Goal: Transaction & Acquisition: Book appointment/travel/reservation

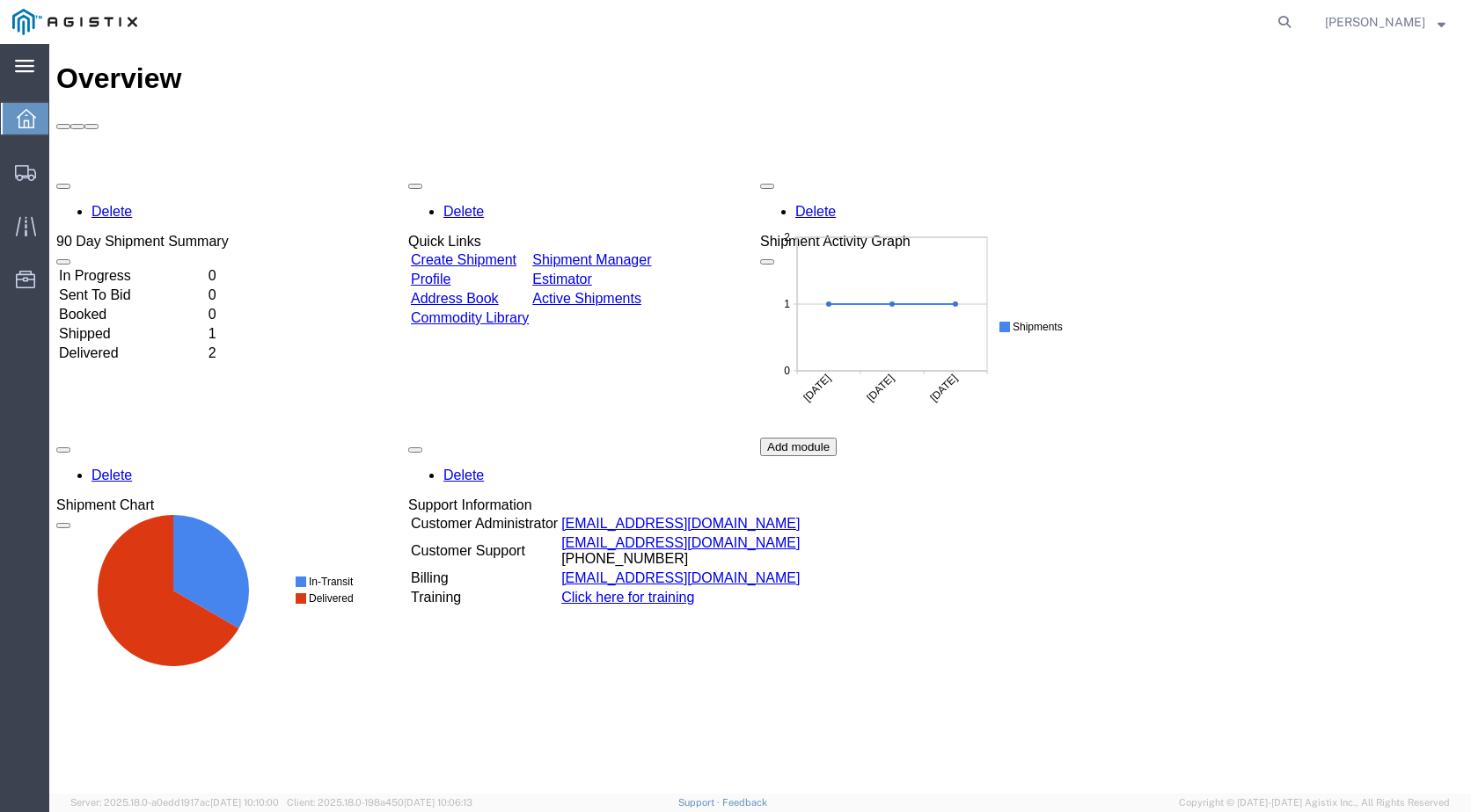
click at [38, 66] on div "main_menu Created with Sketch." at bounding box center [25, 66] width 49 height 44
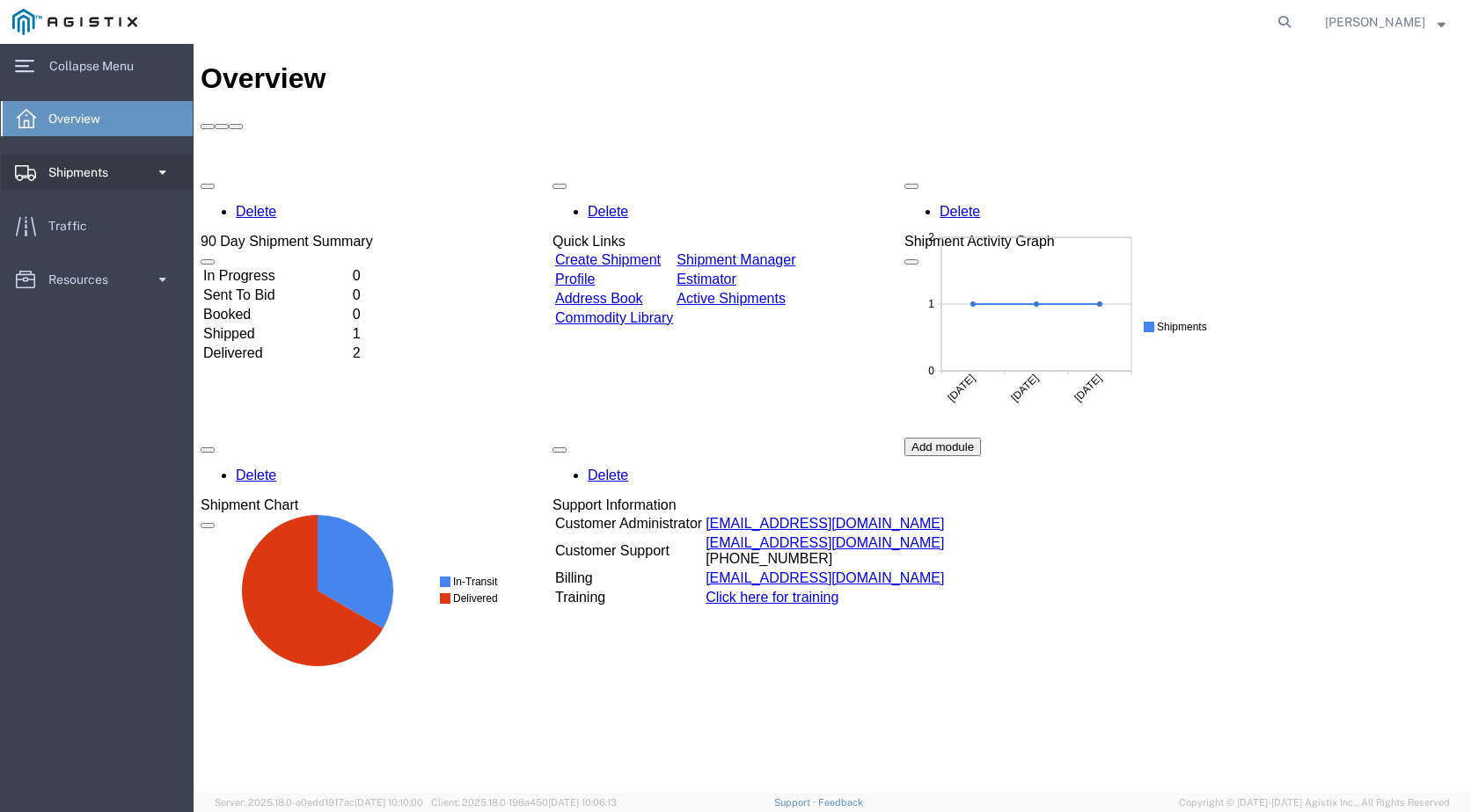
click at [103, 169] on span "Shipments" at bounding box center [84, 172] width 72 height 35
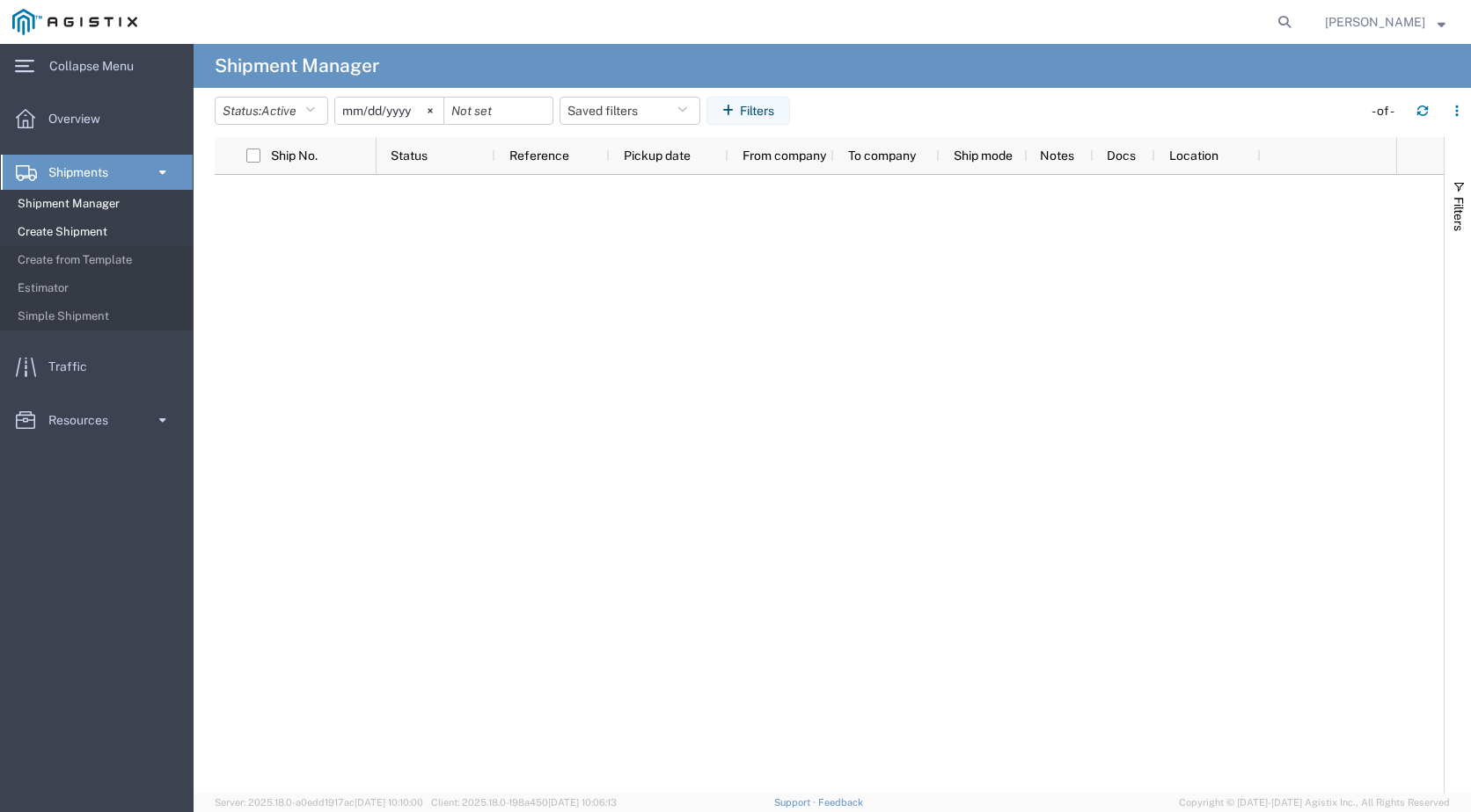
click at [100, 231] on span "Create Shipment" at bounding box center [99, 231] width 162 height 35
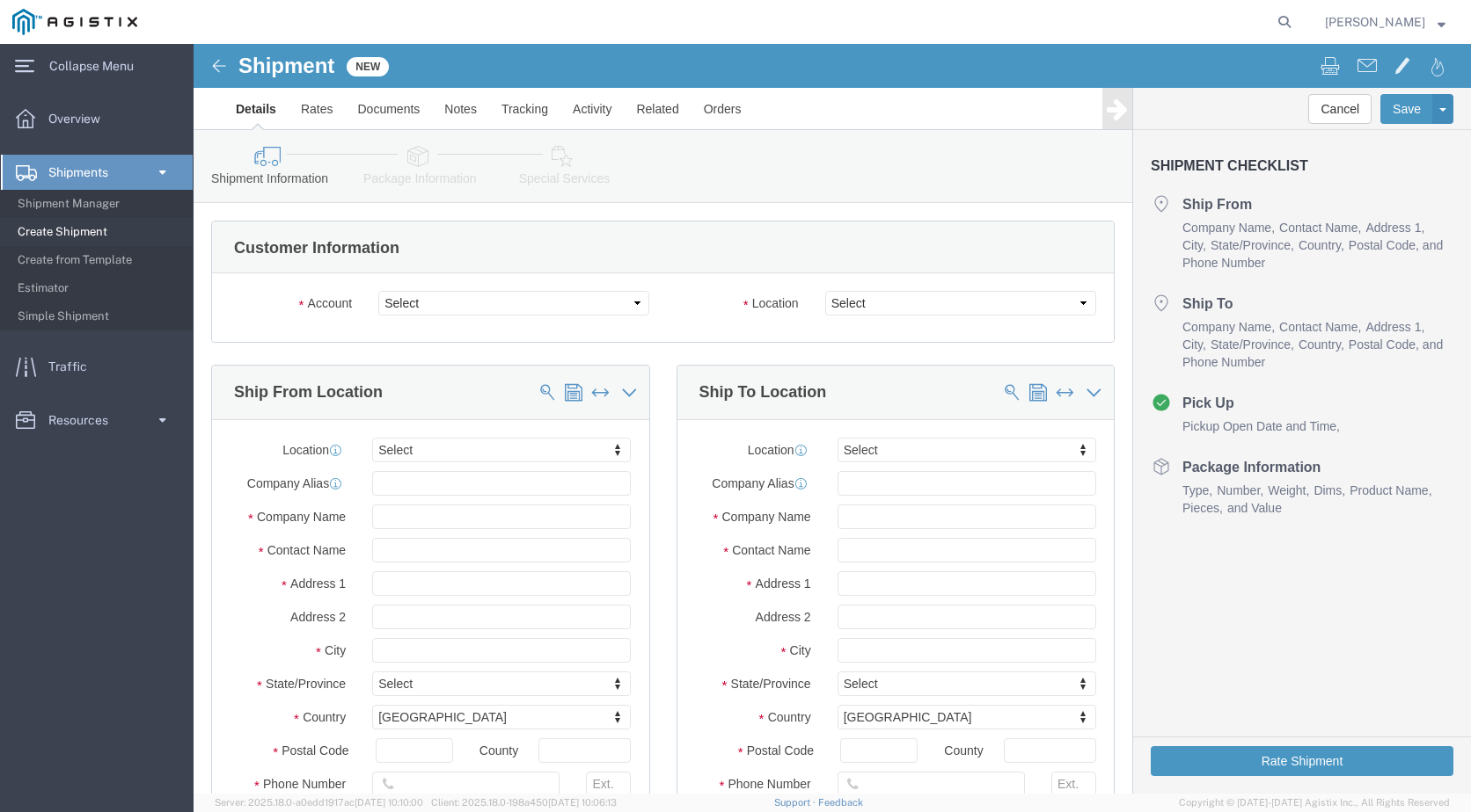
select select
drag, startPoint x: 433, startPoint y: 313, endPoint x: 239, endPoint y: 269, distance: 198.9
click select "Select Denso [GEOGRAPHIC_DATA] PG&E"
select select "9596"
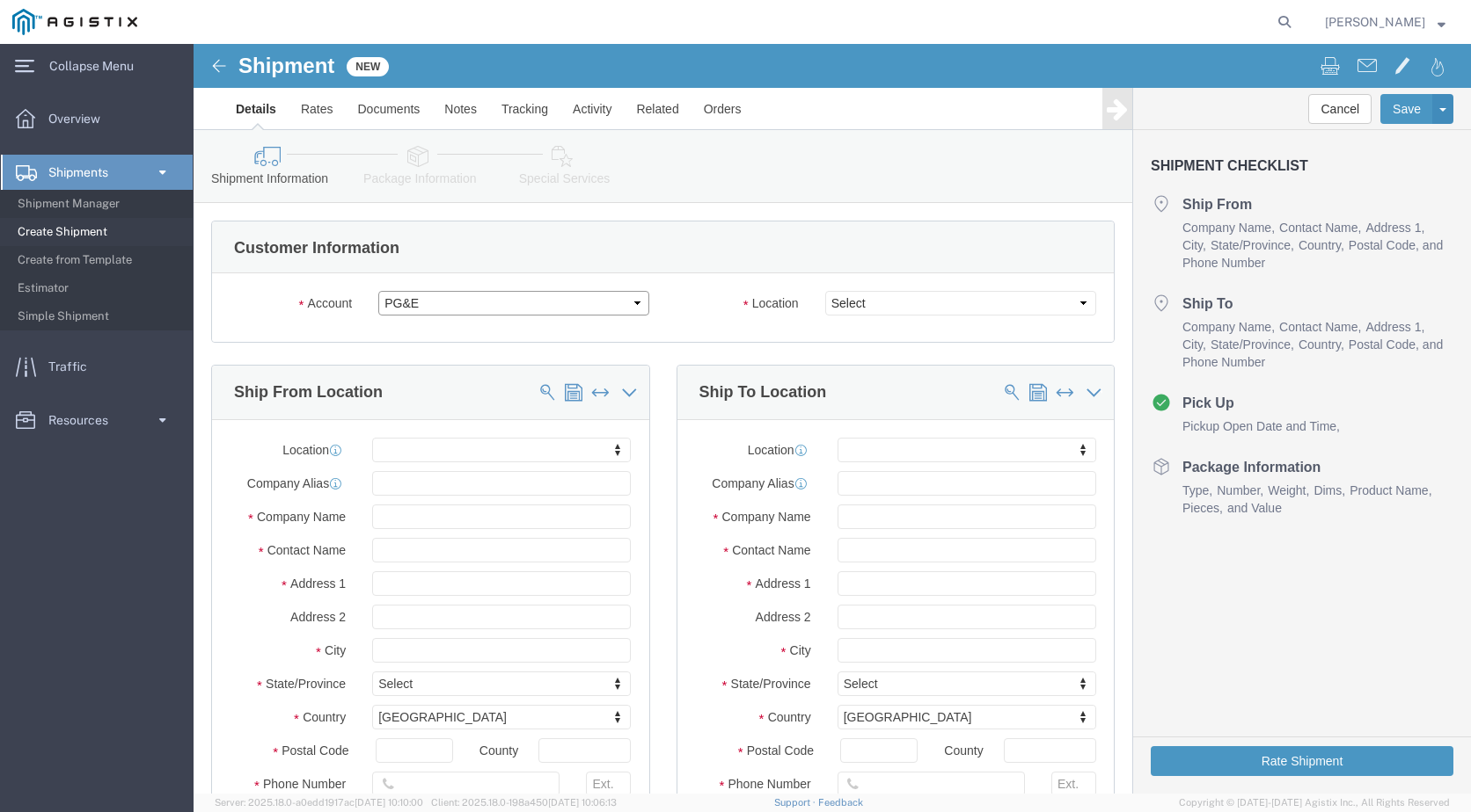
click select "Select Denso [GEOGRAPHIC_DATA] PG&E"
select select
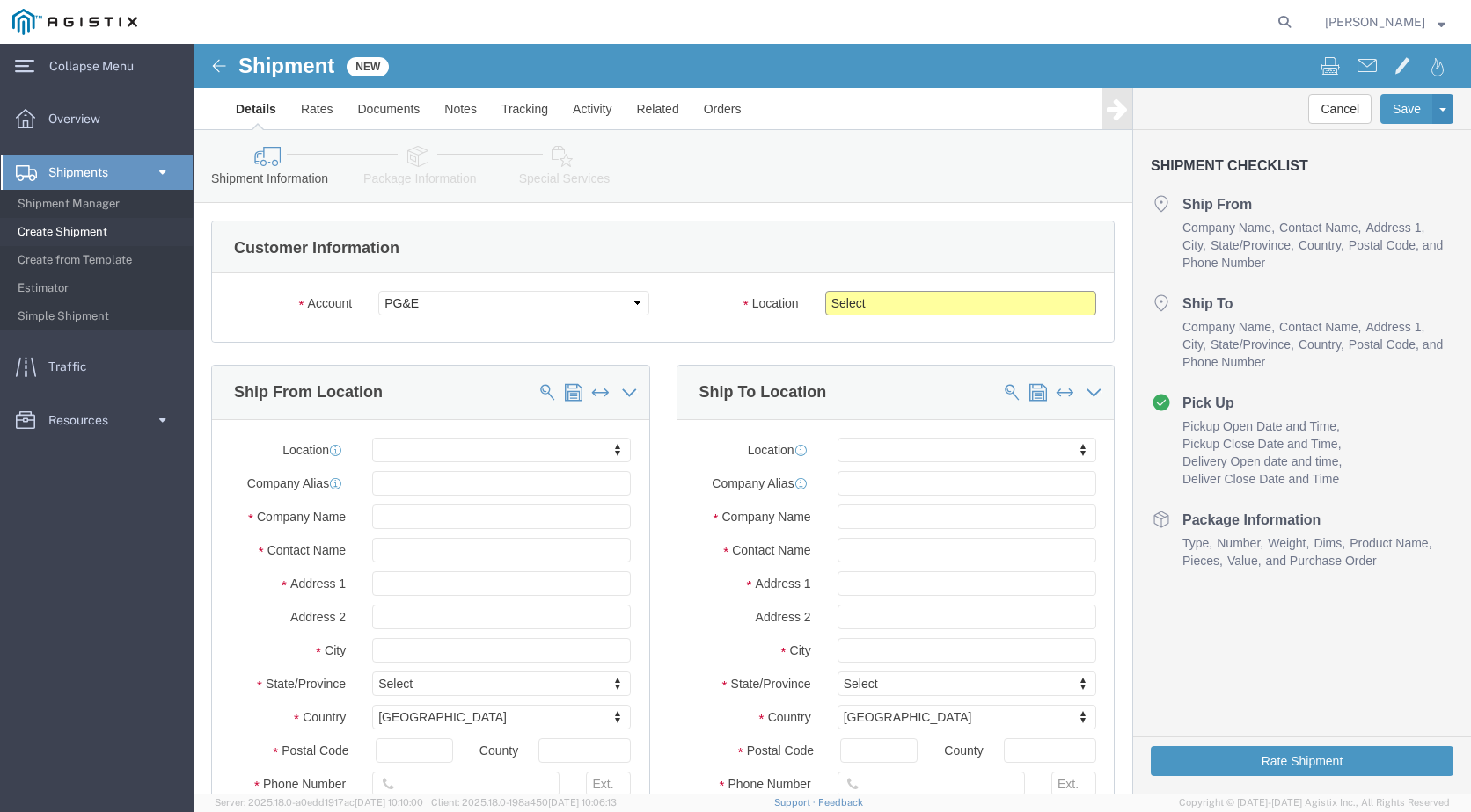
click select "Select All Others [GEOGRAPHIC_DATA] [GEOGRAPHIC_DATA] [GEOGRAPHIC_DATA] [GEOGRA…"
select select "23082"
click select "Select All Others [GEOGRAPHIC_DATA] [GEOGRAPHIC_DATA] [GEOGRAPHIC_DATA] [GEOGRA…"
click input "text"
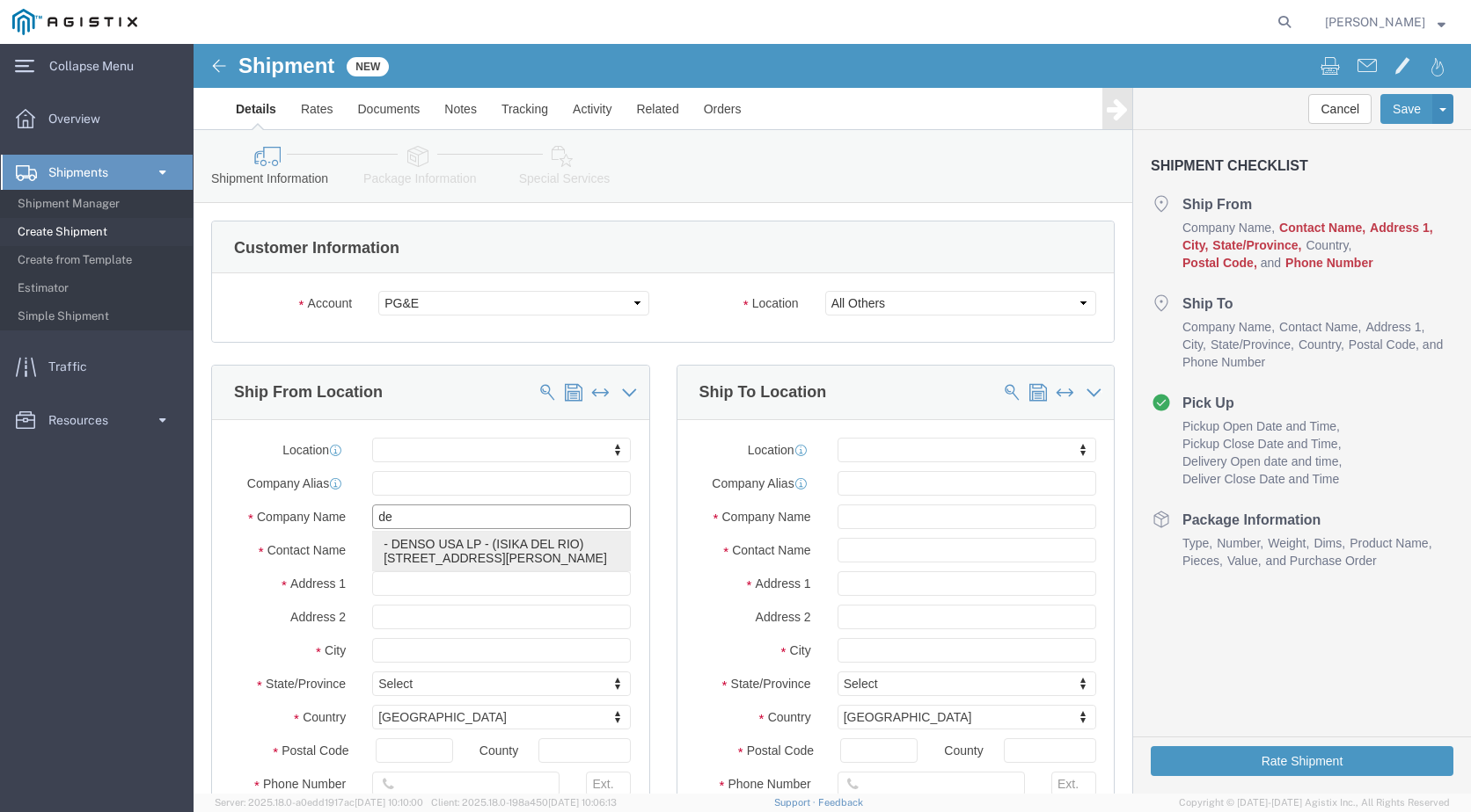
type input "den"
click p "- DENSO USA LP - ([GEOGRAPHIC_DATA]) [STREET_ADDRESS][PERSON_NAME]"
select select "[GEOGRAPHIC_DATA]"
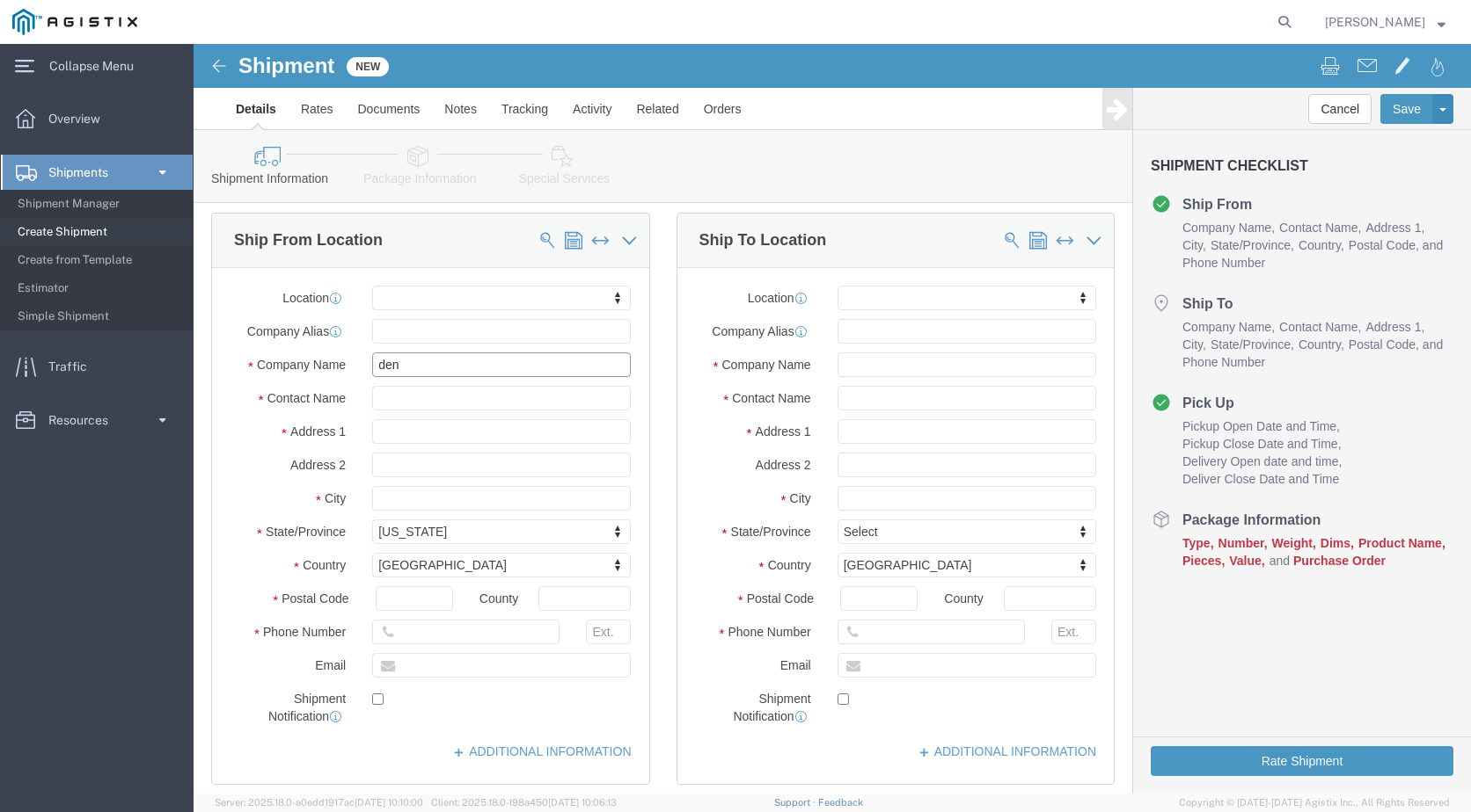
scroll to position [176, 0]
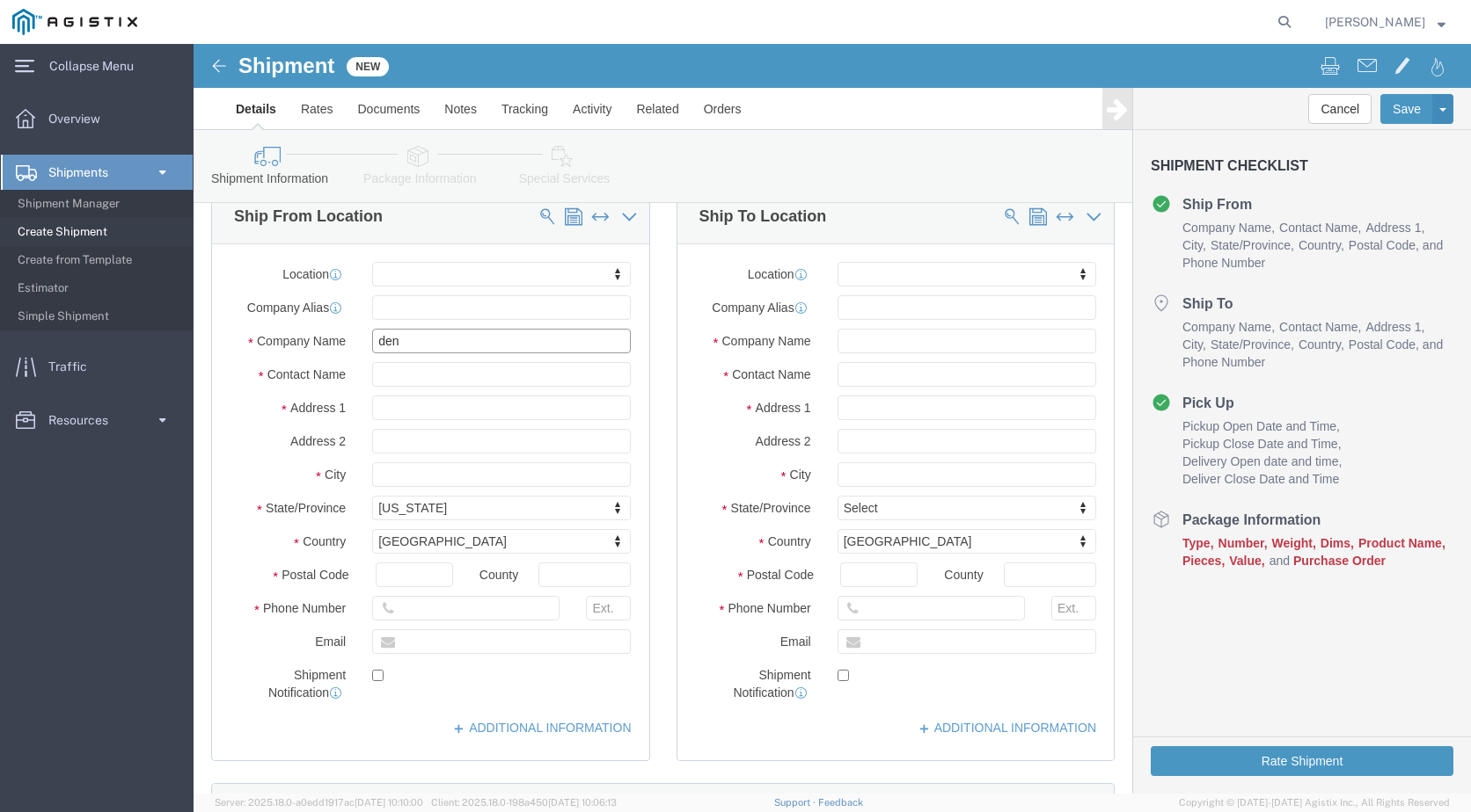
type input "DENSO USA LP"
drag, startPoint x: 239, startPoint y: 603, endPoint x: 82, endPoint y: 603, distance: 157.0
click div "Email"
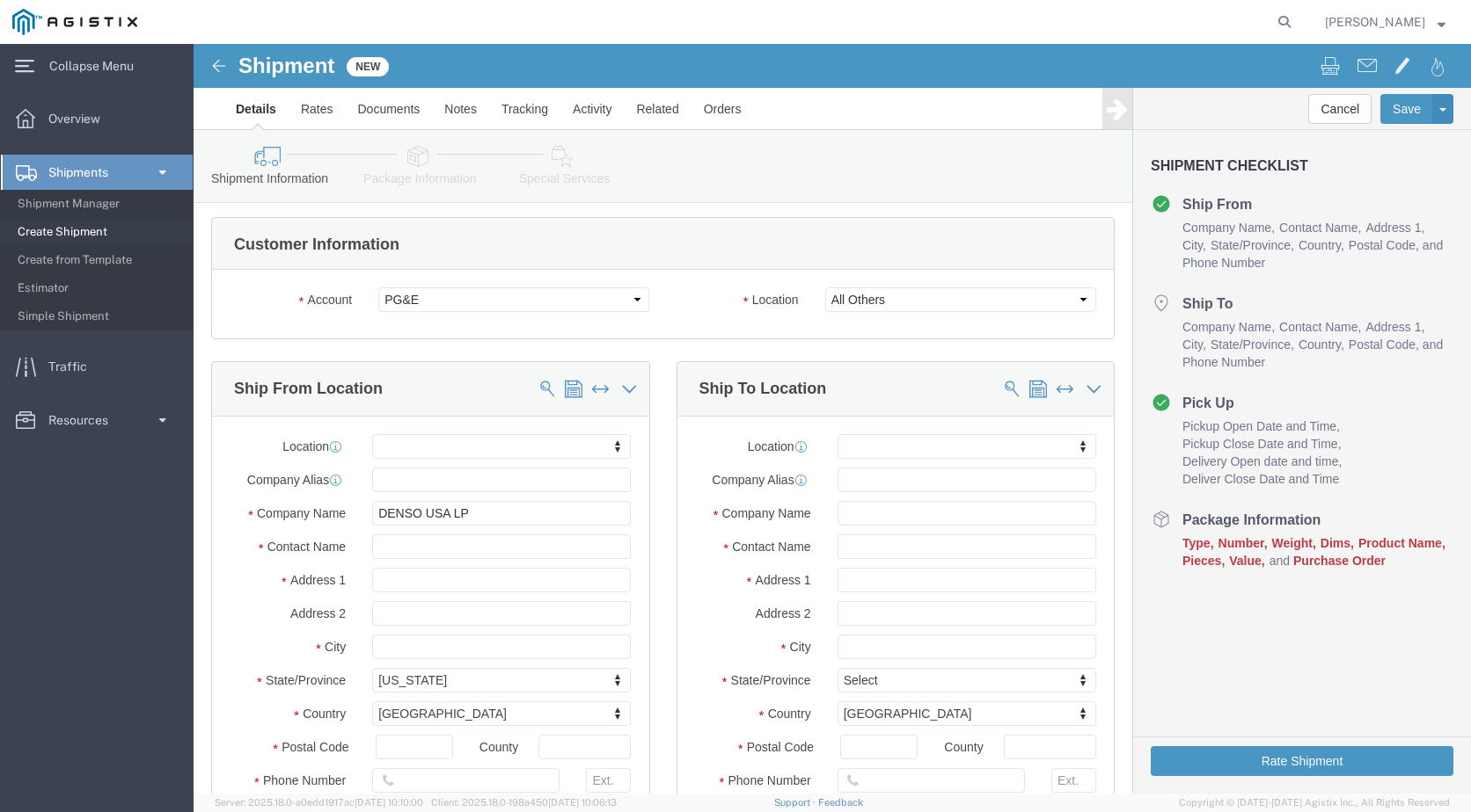
scroll to position [0, 0]
type input "[EMAIL_ADDRESS][DOMAIN_NAME]"
click input "text"
type input "p"
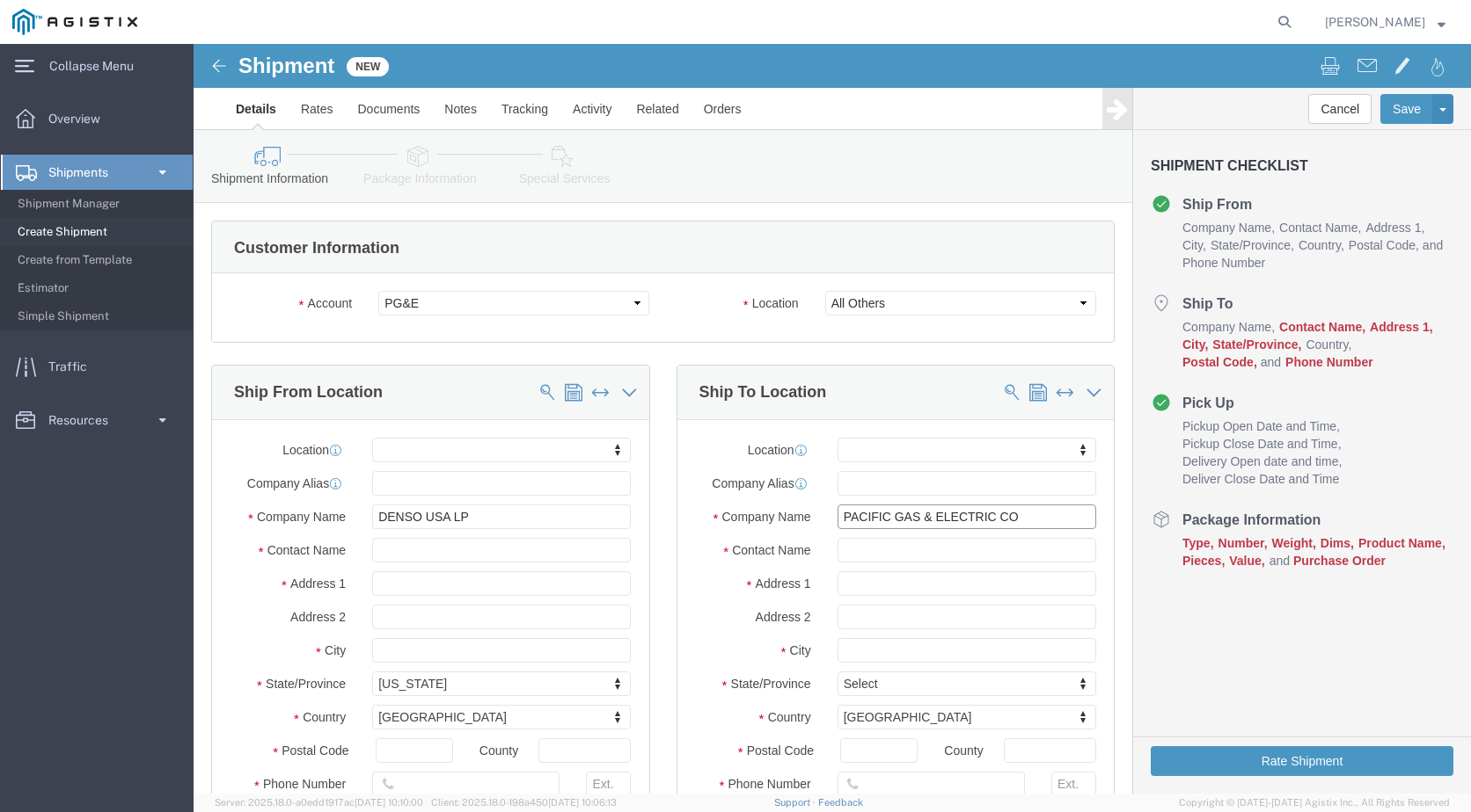
type input "PACIFIC GAS & ELECTRIC CO"
type input "FRESNO MAT'L FACILITY"
type input "[STREET_ADDRESS]"
type input "TAG 3501419845"
type input "[GEOGRAPHIC_DATA]"
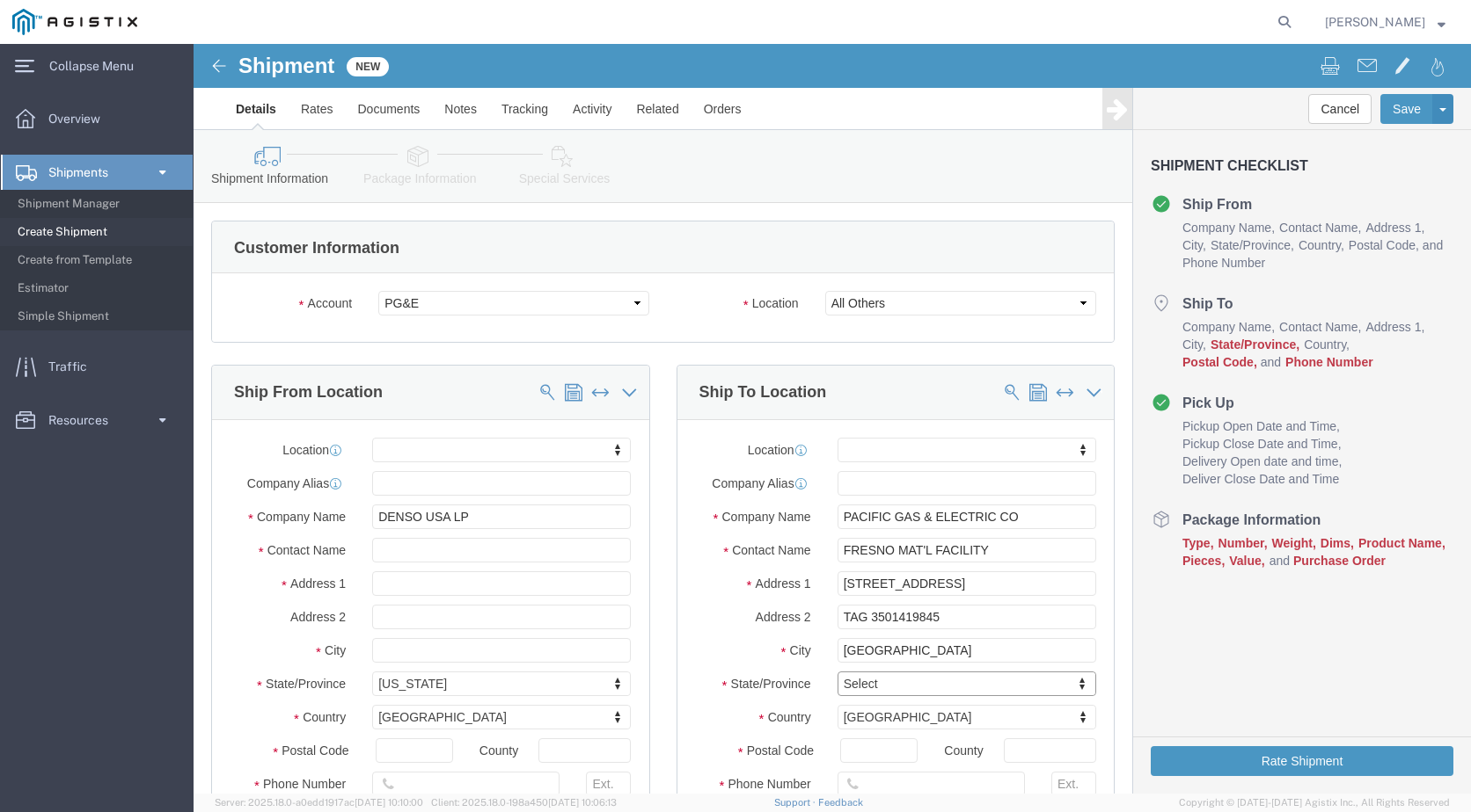
type input "C"
type input "CA"
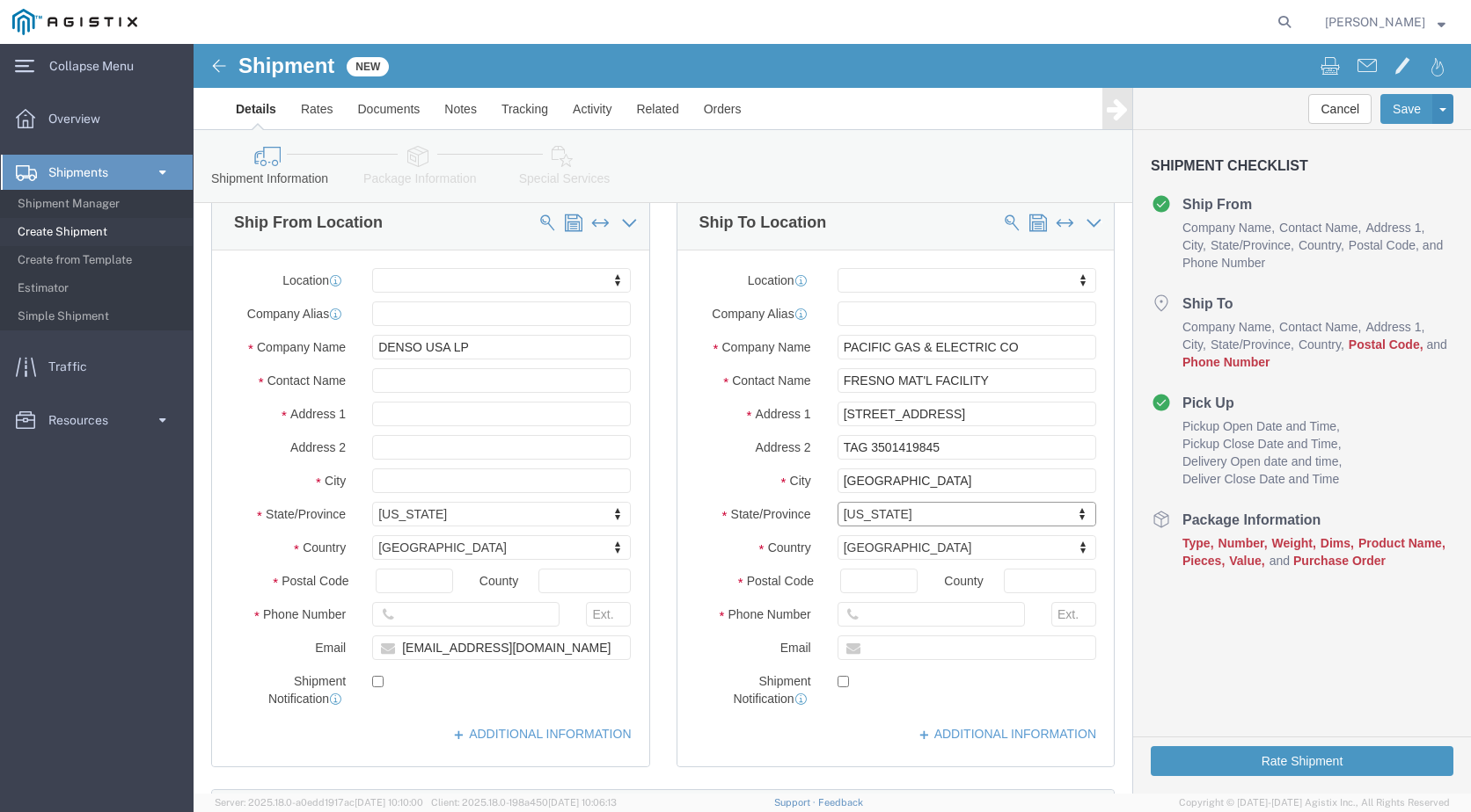
scroll to position [176, 0]
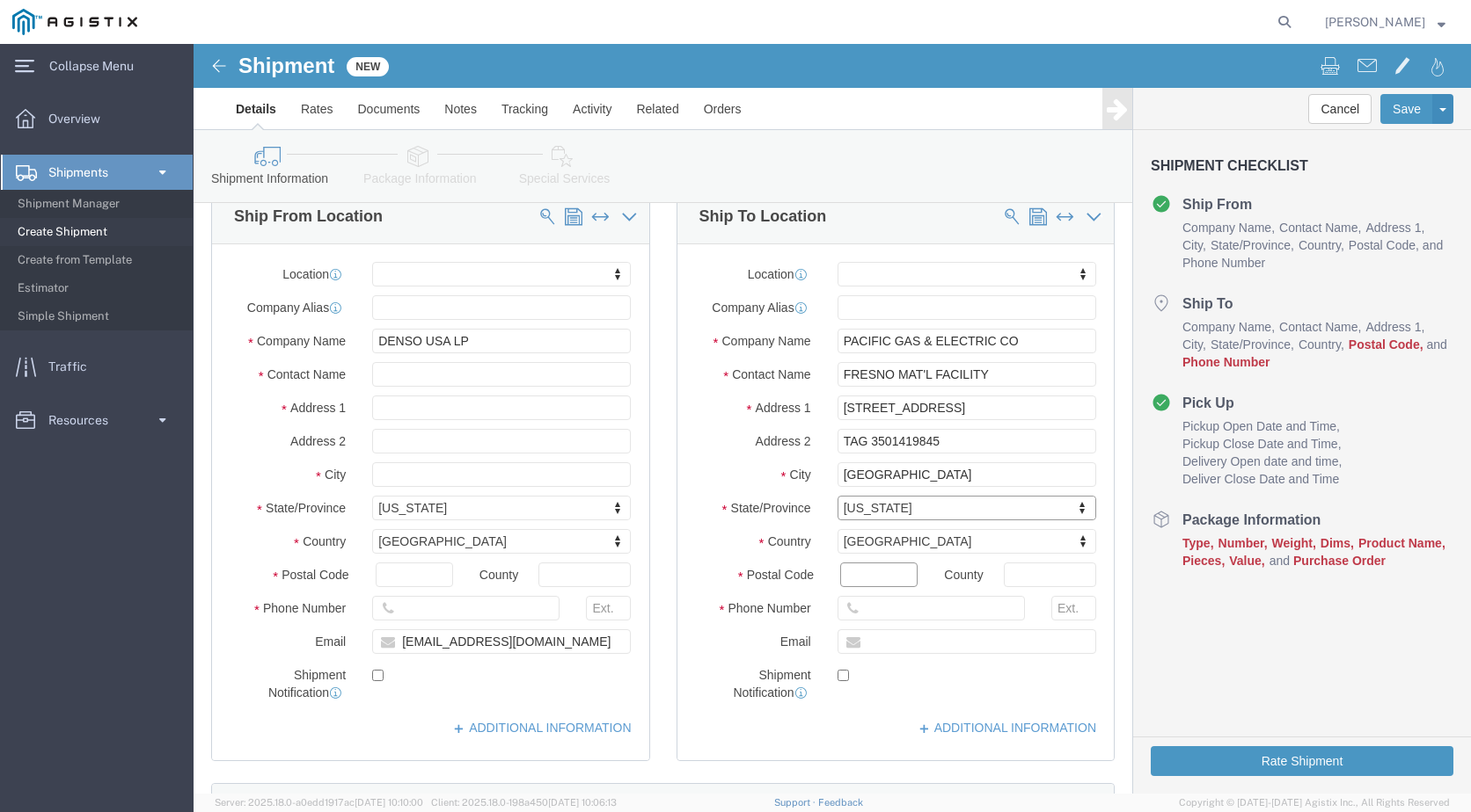
click input "Postal Code"
type input "93725"
click input "text"
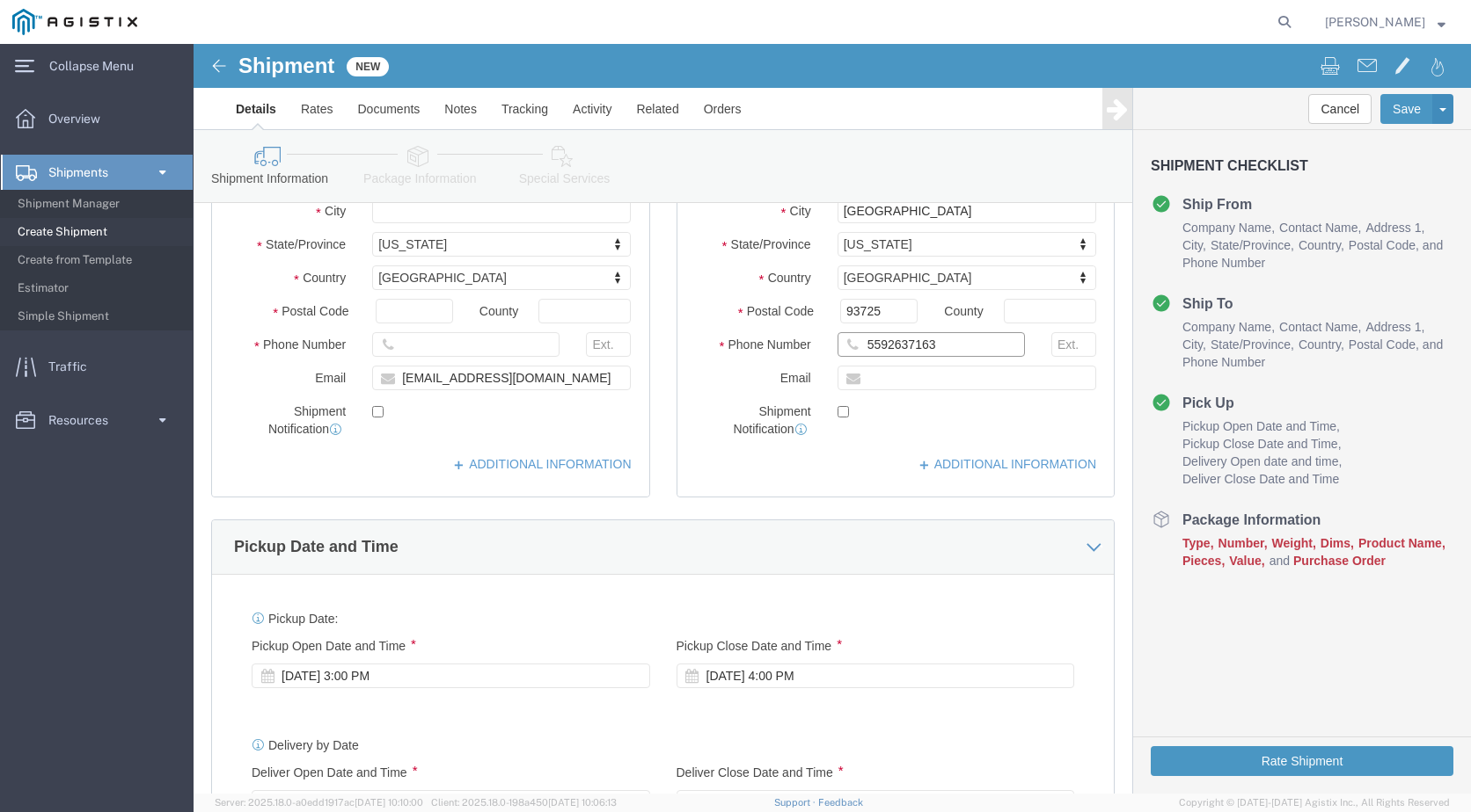
scroll to position [703, 0]
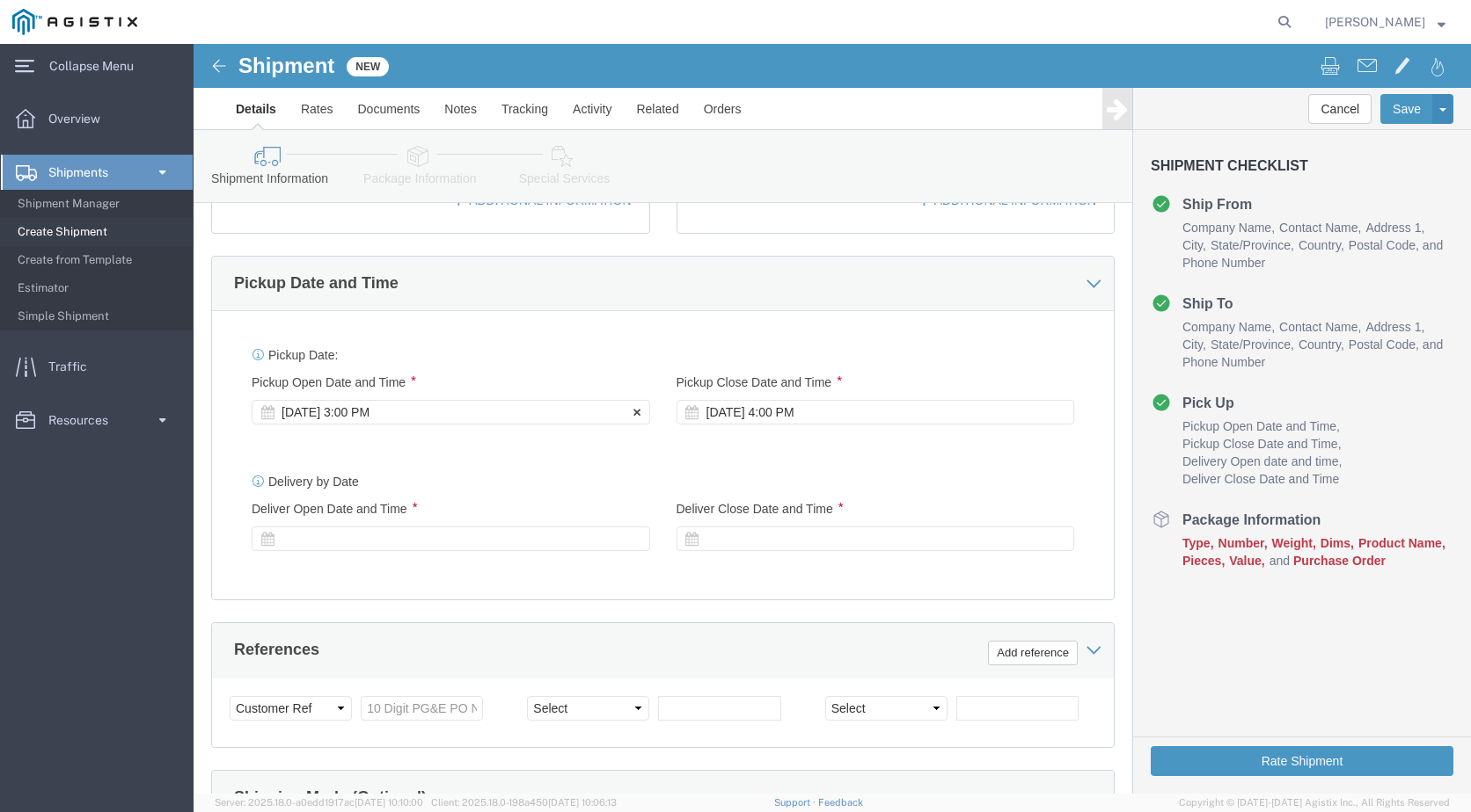
type input "5592637163"
click div "[DATE] 3:00 PM"
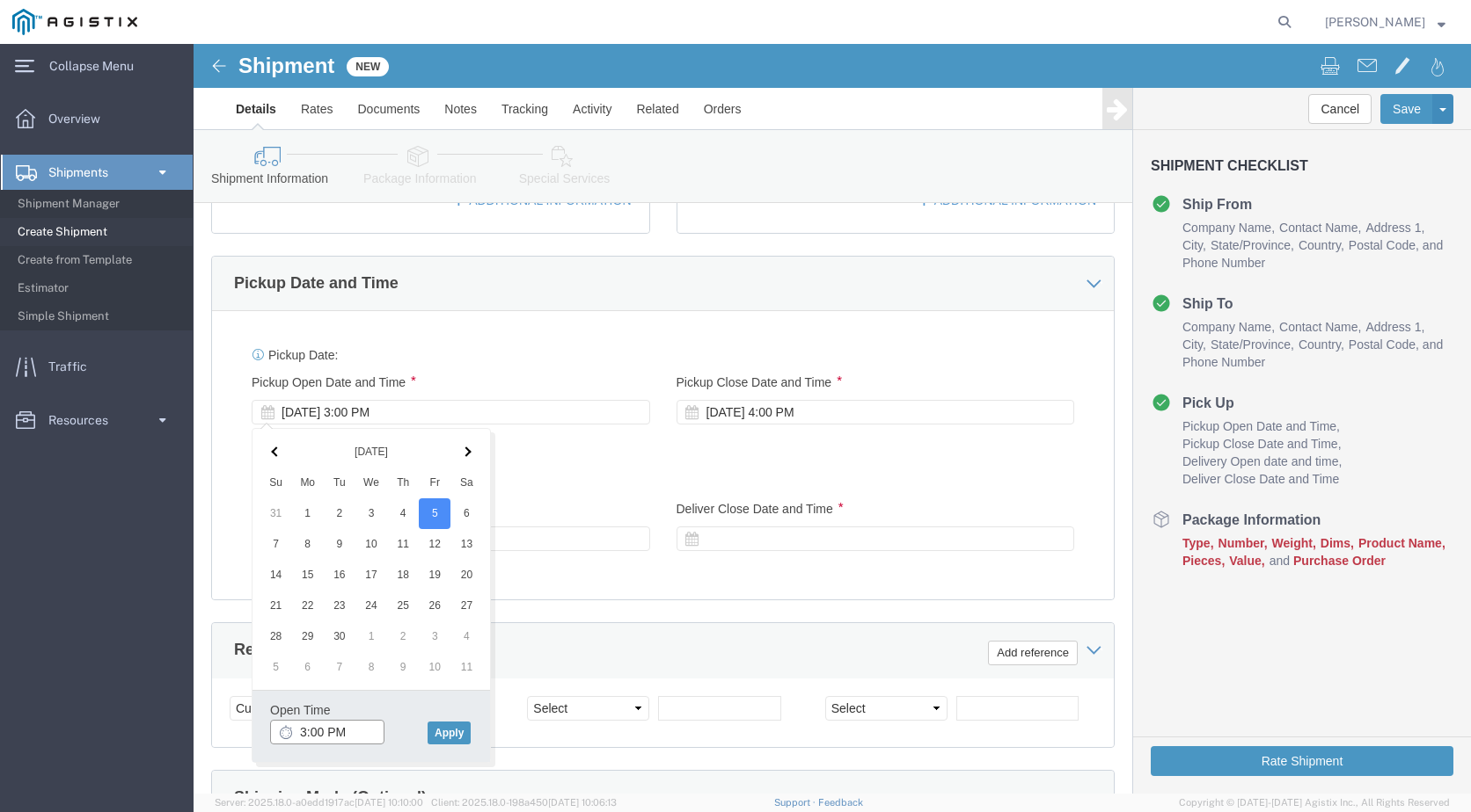
drag, startPoint x: 166, startPoint y: 690, endPoint x: 89, endPoint y: 688, distance: 77.0
click div "3:00 PM"
type input "8:00 AM"
click button "Apply"
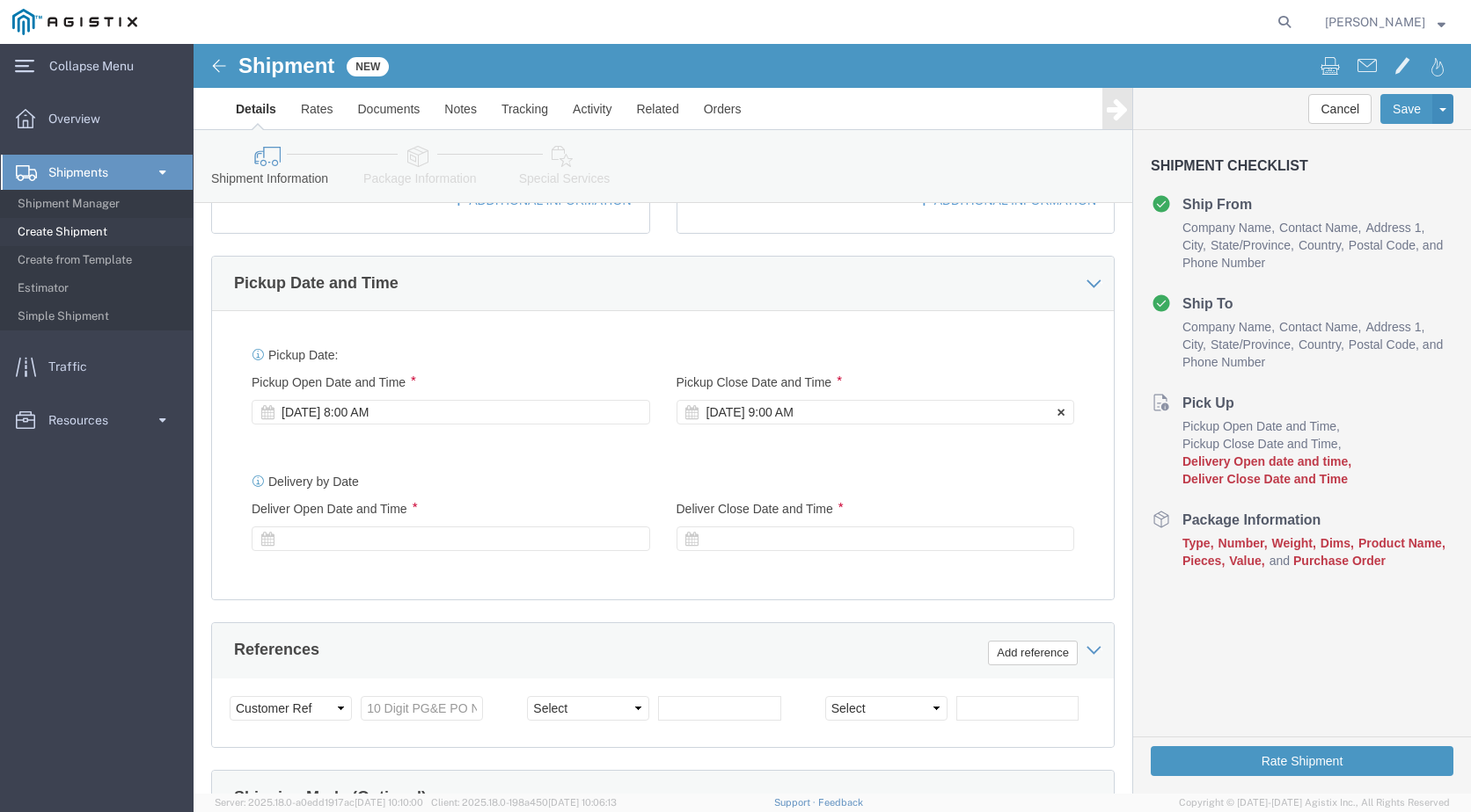
click div "[DATE] 9:00 AM"
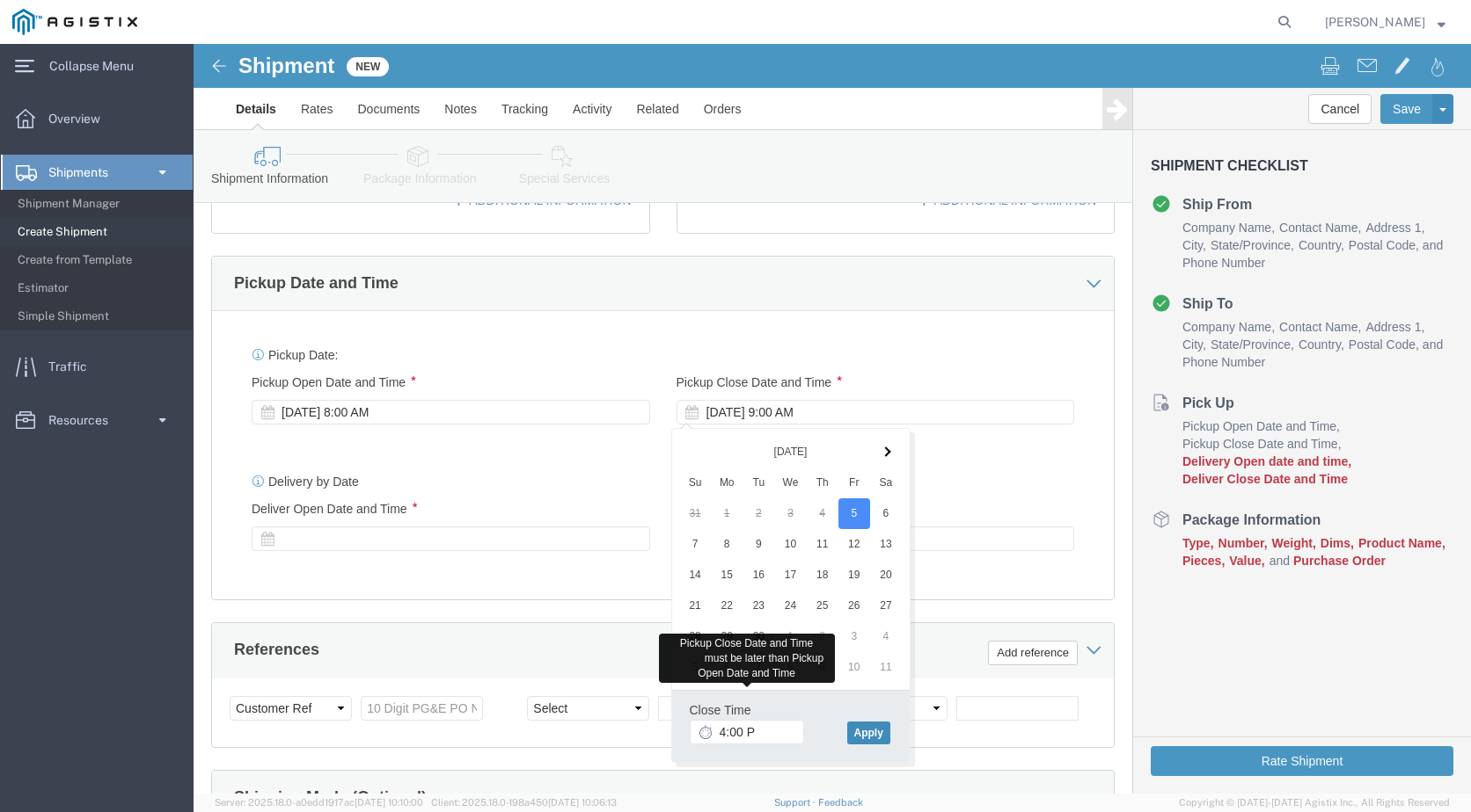
type input "4:00 PM"
click button "Apply"
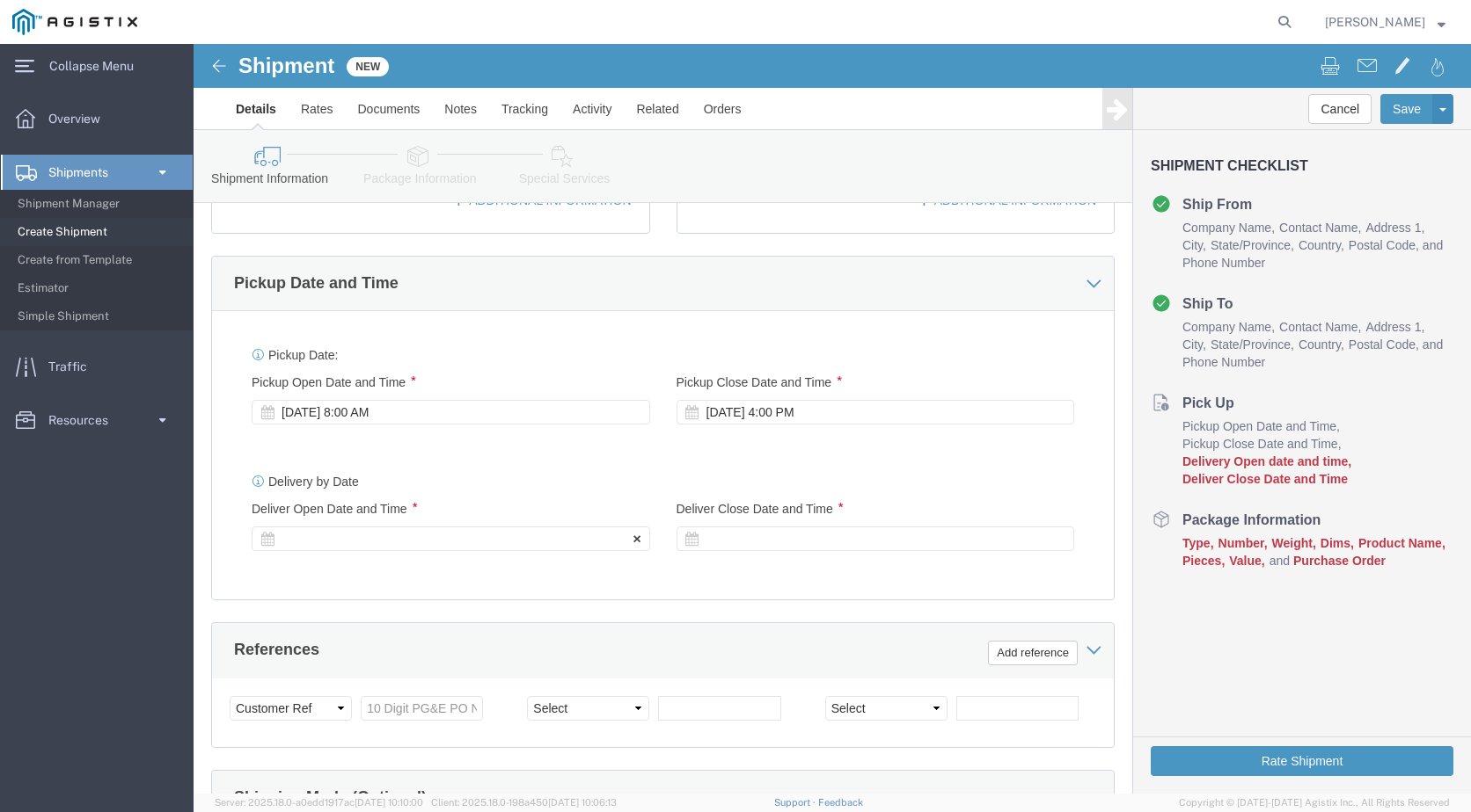
click div
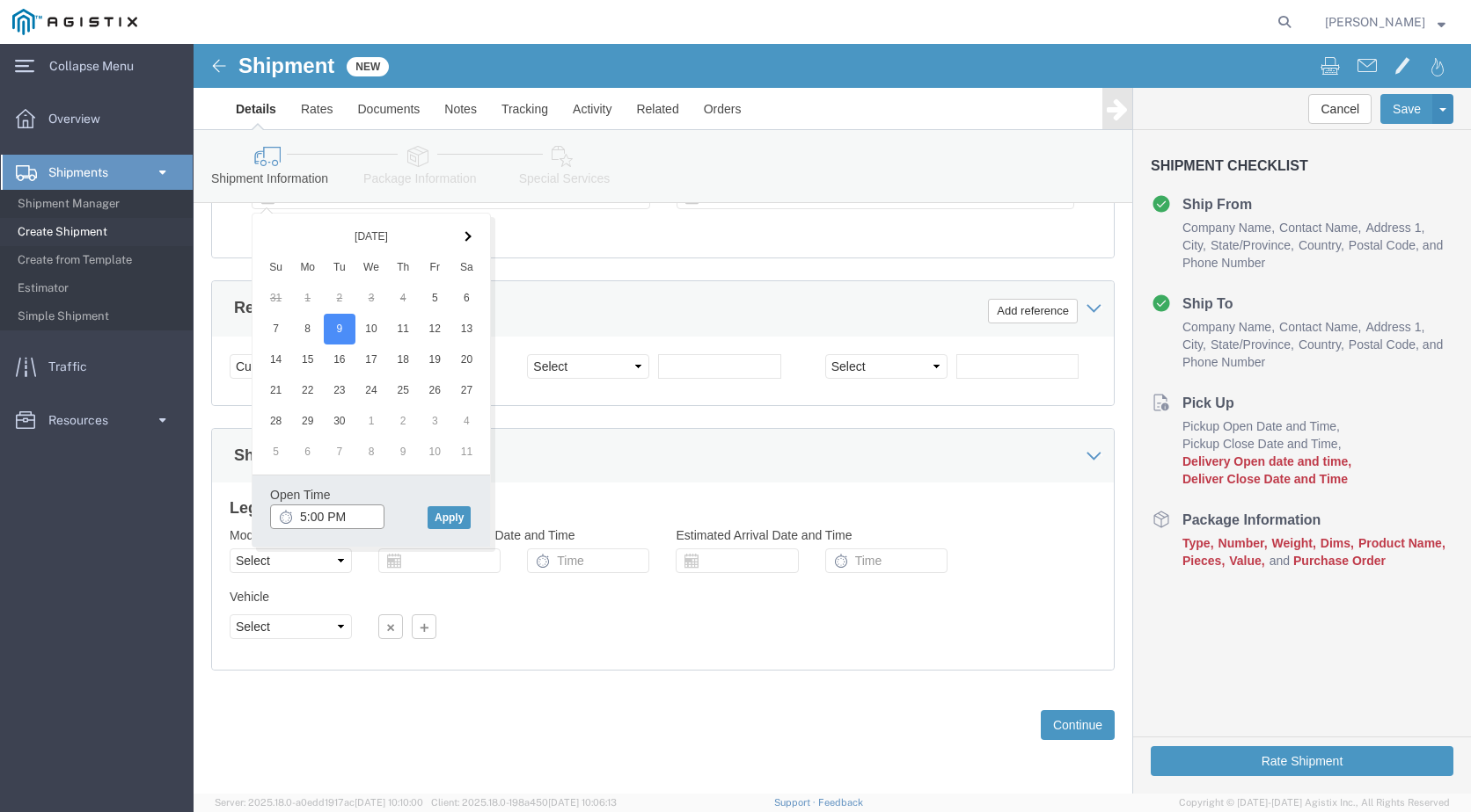
click input "5:00 PM"
type input "8:00 AM"
click div "Open Time 8:00 AM [DATE] 5:00 PM - [DATE] 5:00 PM Cancel Apply"
click button "Apply"
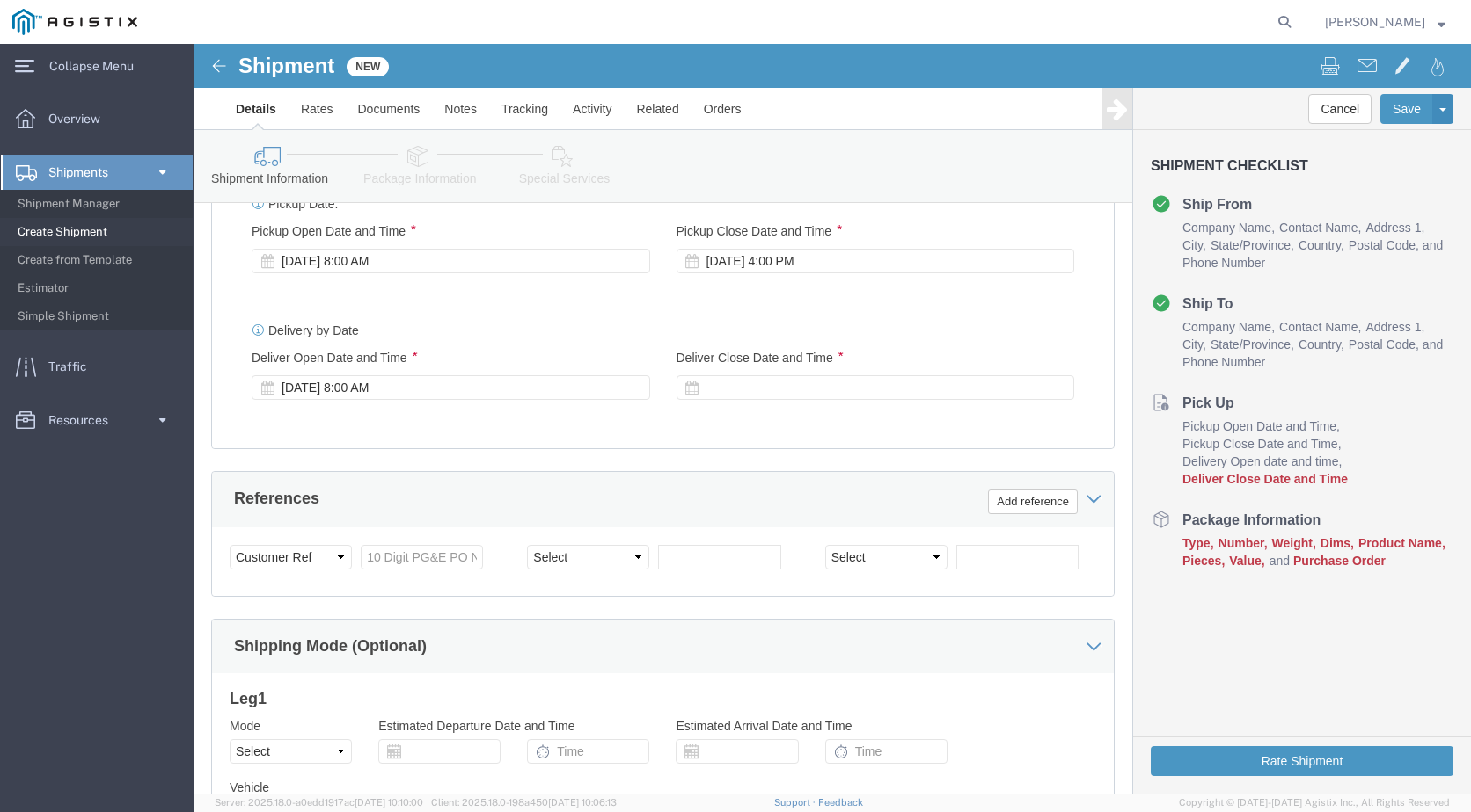
scroll to position [606, 0]
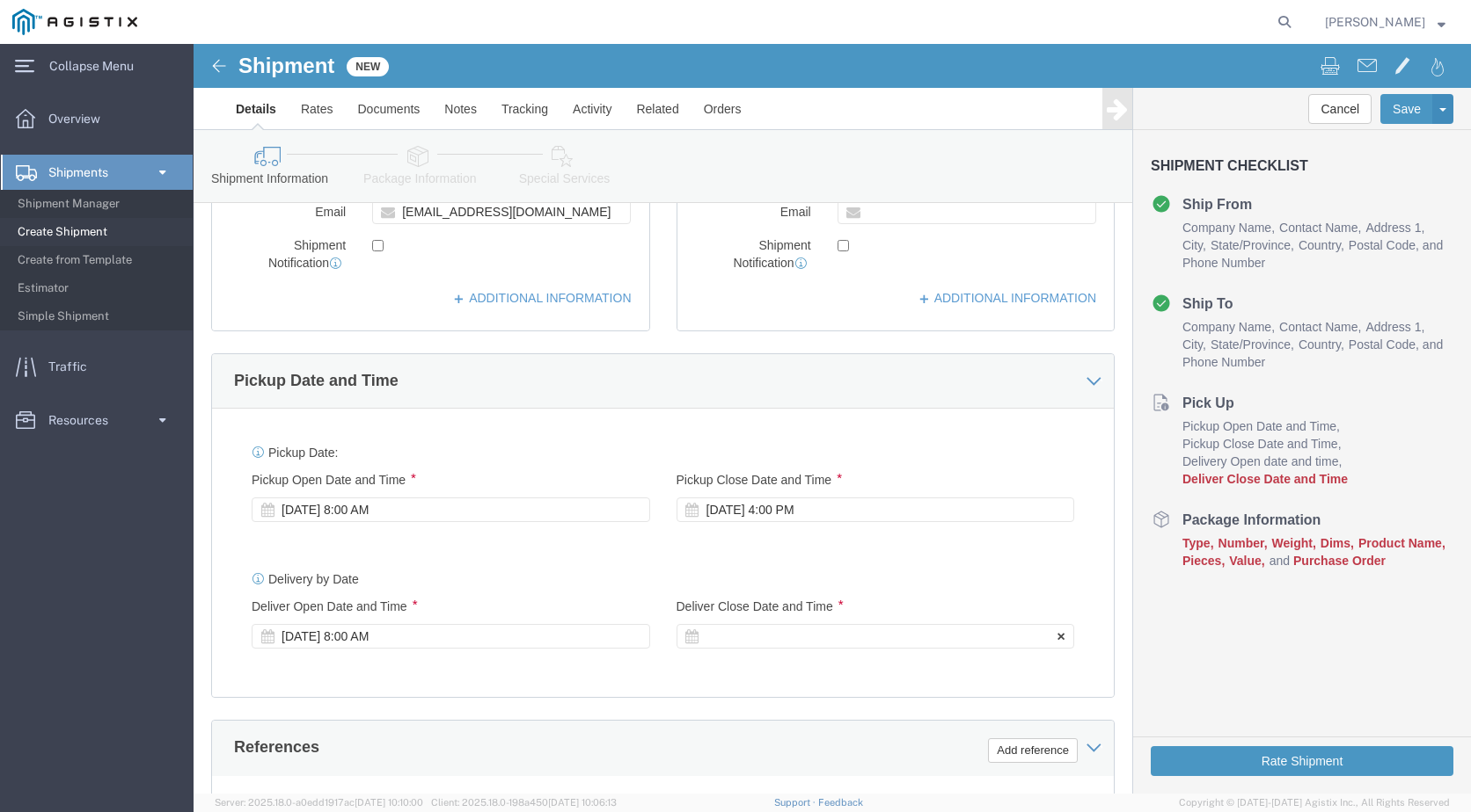
click div
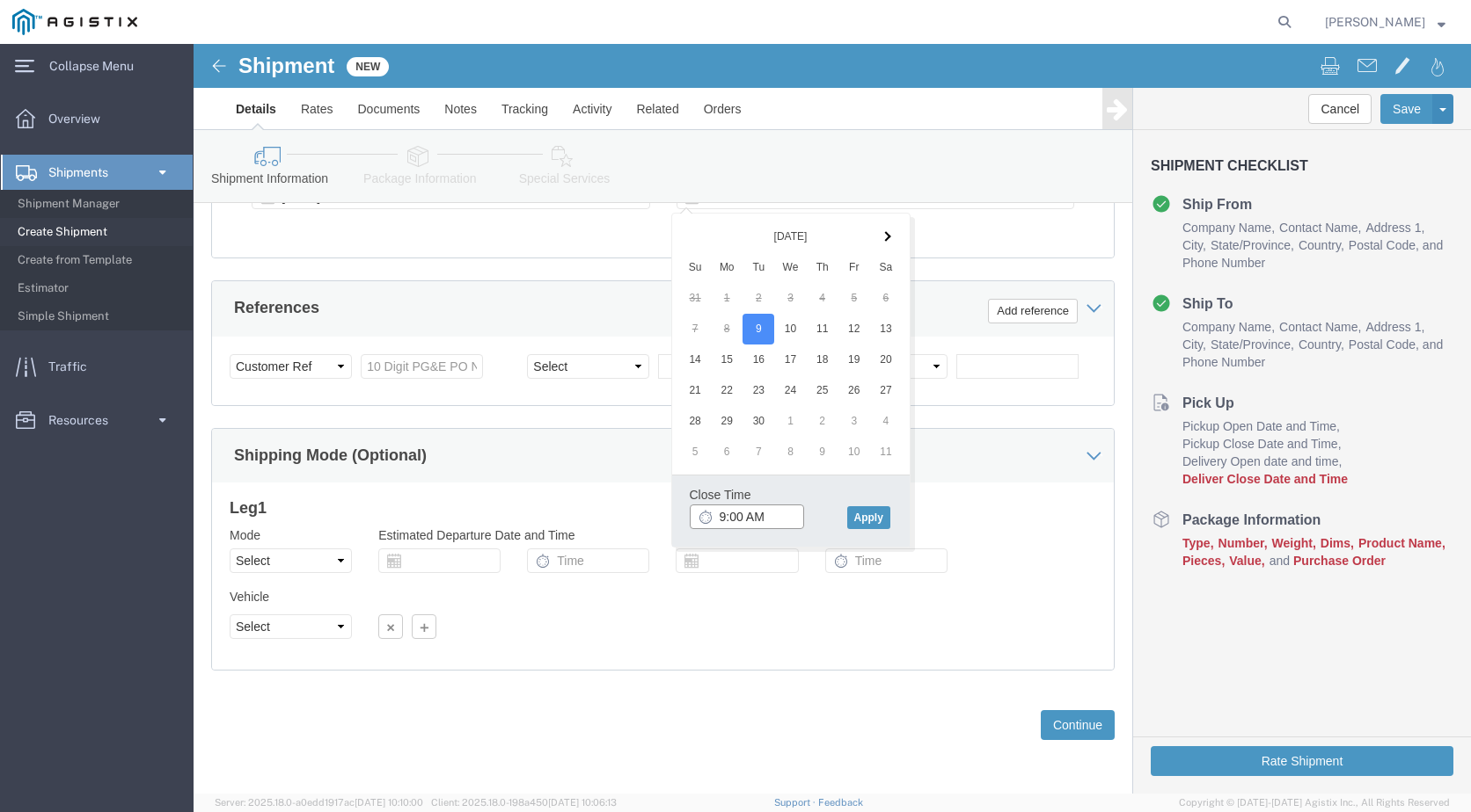
click input "9:00 AM"
type input "3:00 PM"
click button "Apply"
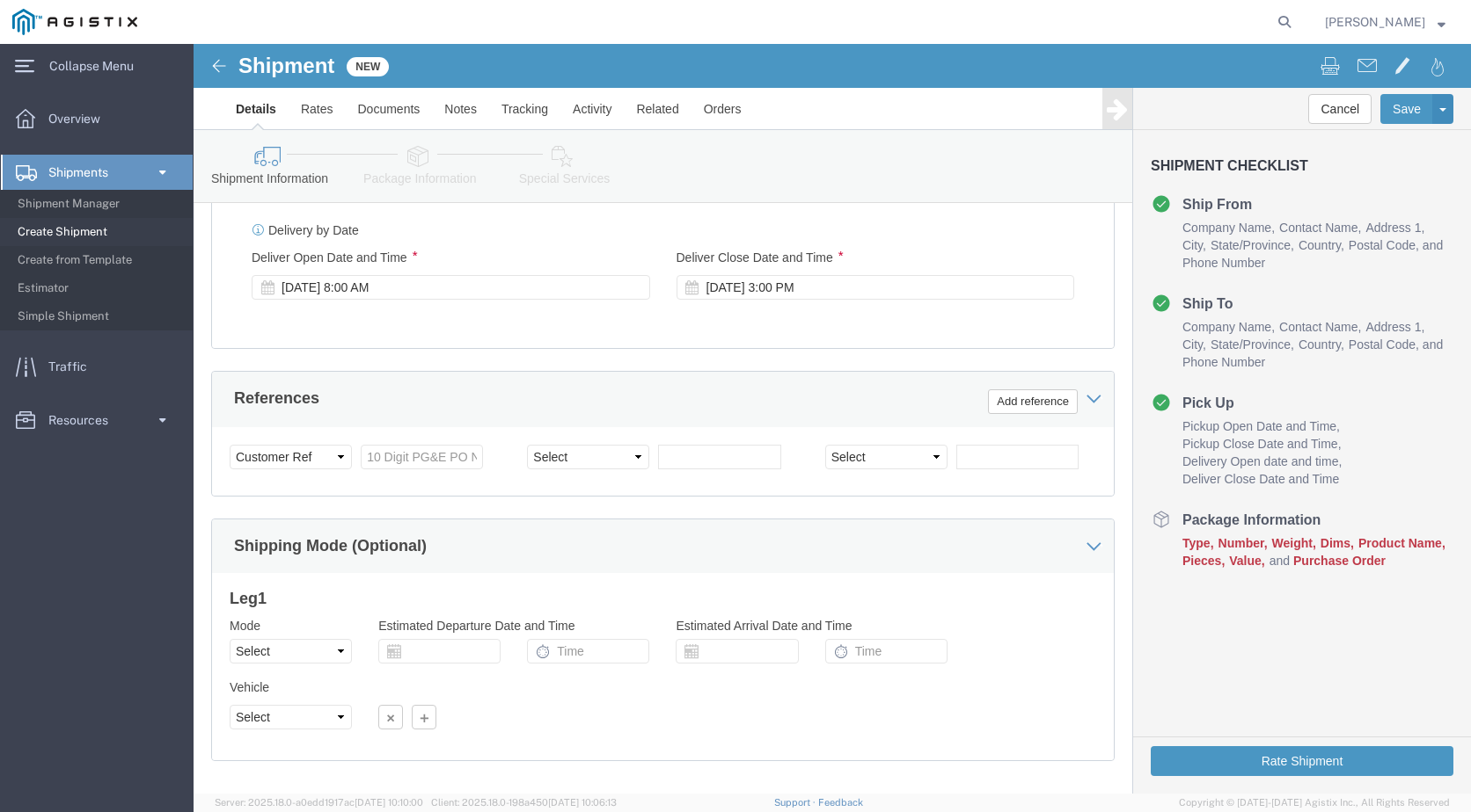
scroll to position [870, 0]
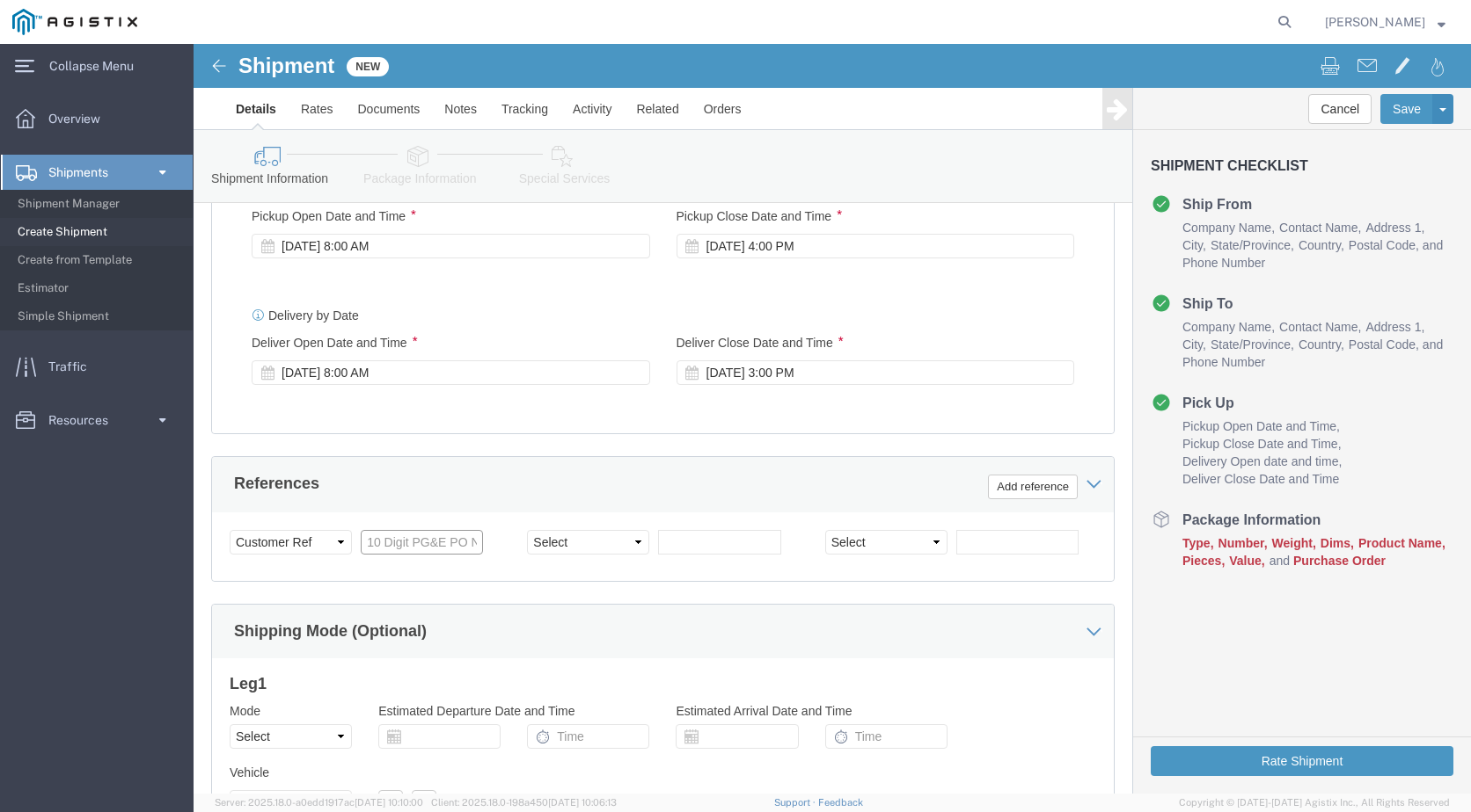
click input "text"
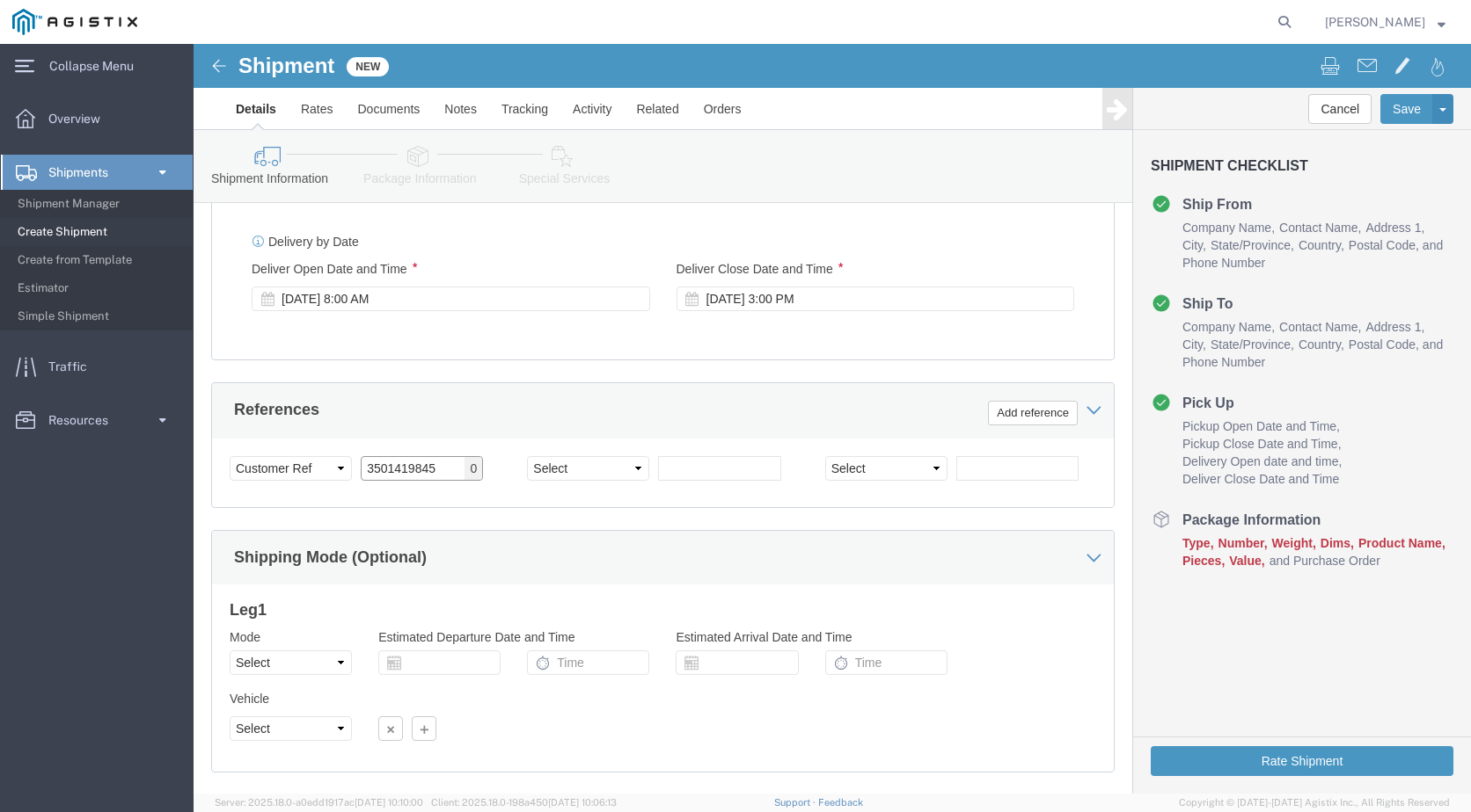
scroll to position [1045, 0]
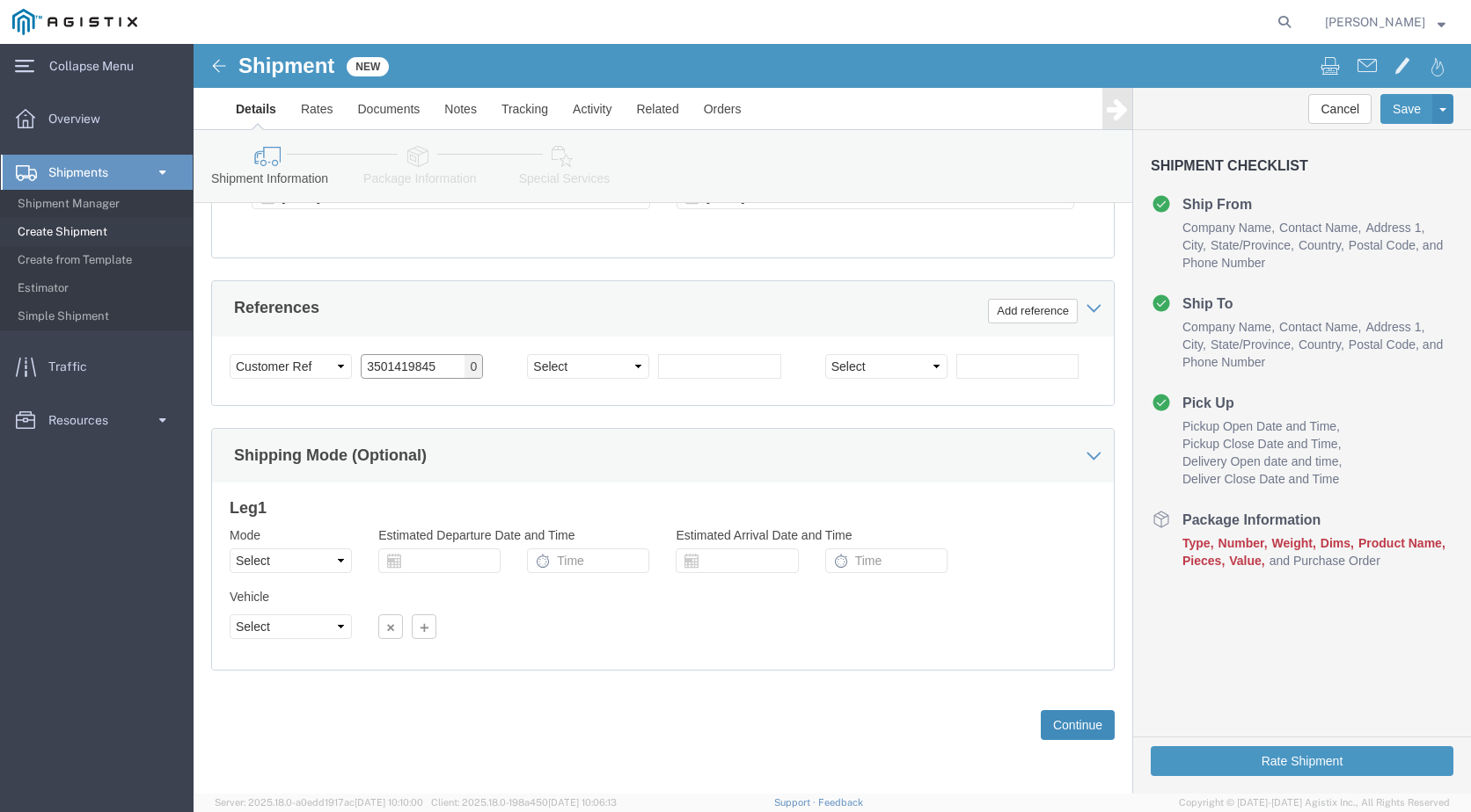
type input "3501419845"
click button "Continue"
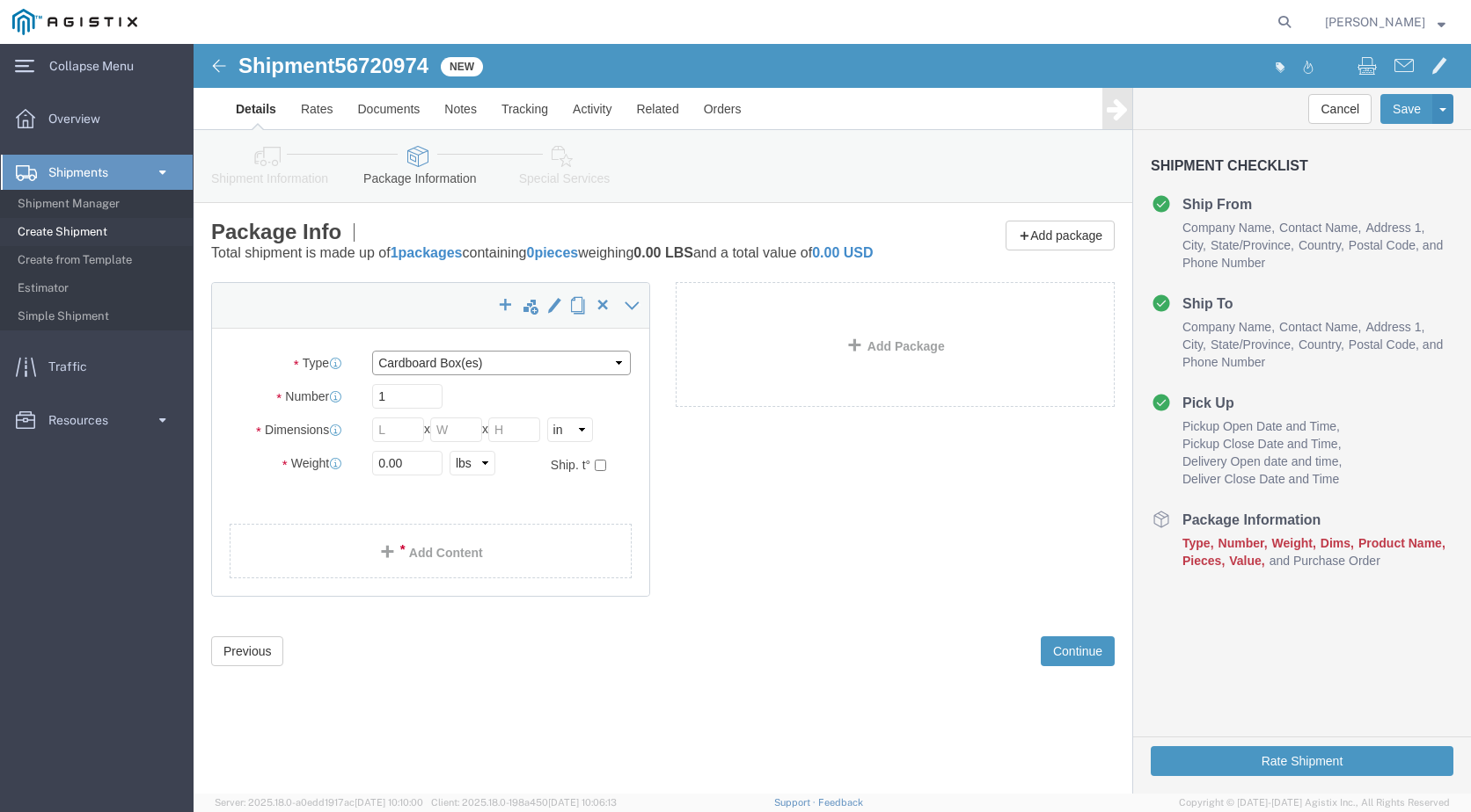
click select "Select Bulk Bundle(s) Cardboard Box(es) Carton(s) Crate(s) Drum(s) (Fiberboard)…"
select select "PSNS"
click select "Select Bulk Bundle(s) Cardboard Box(es) Carton(s) Crate(s) Drum(s) (Fiberboard)…"
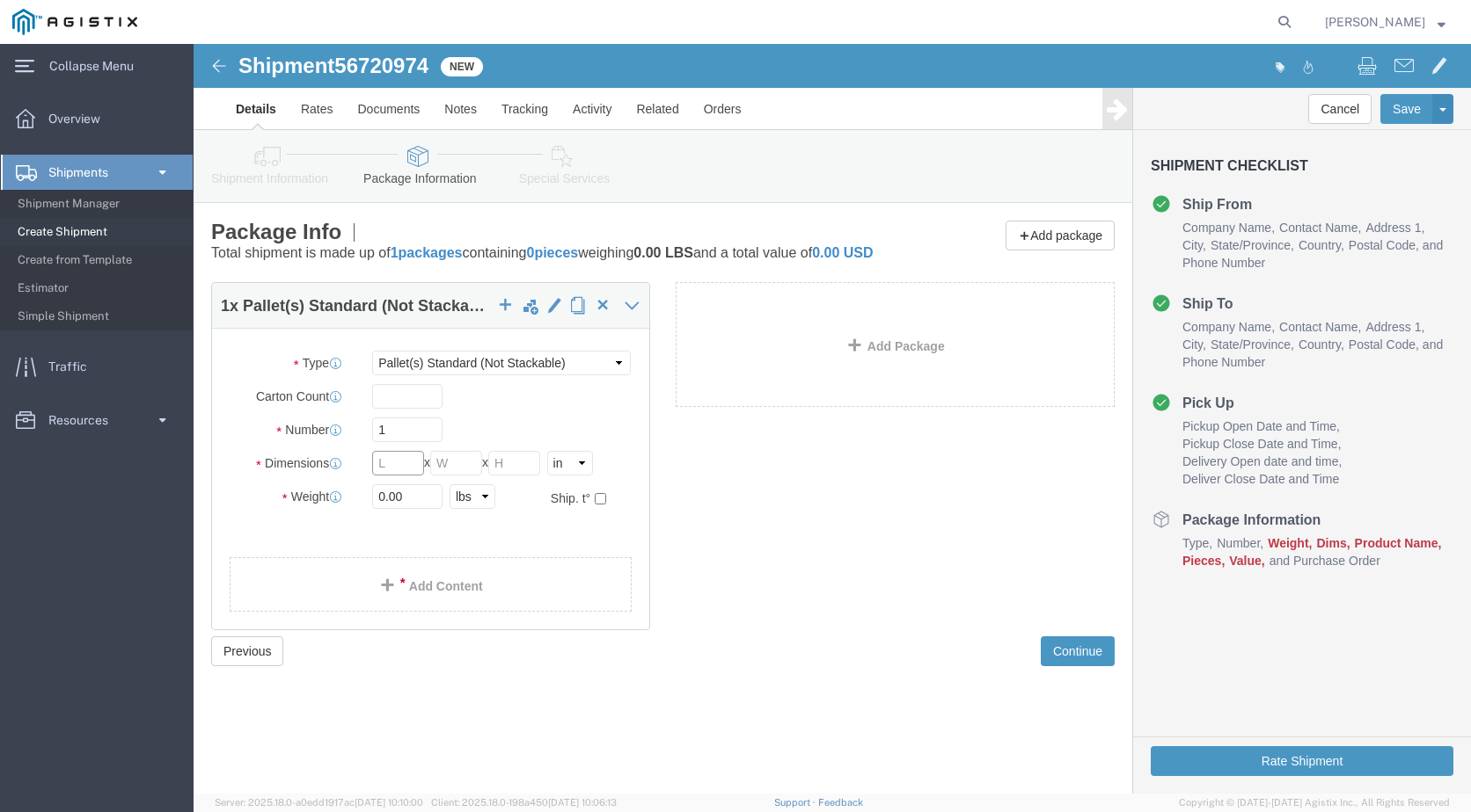
click input "text"
type input "40"
type input "48"
type input "36"
type input "120"
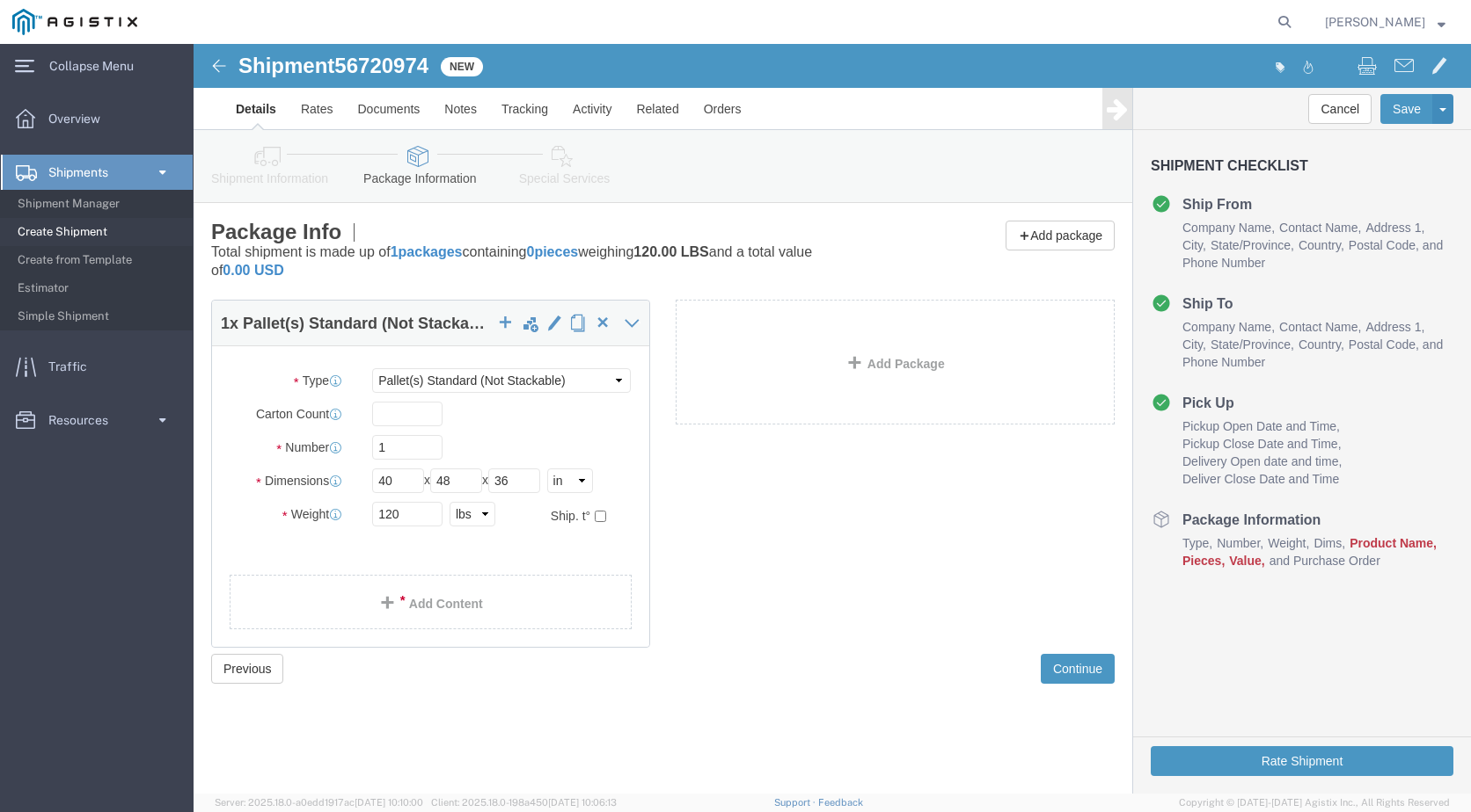
click link "Add Content"
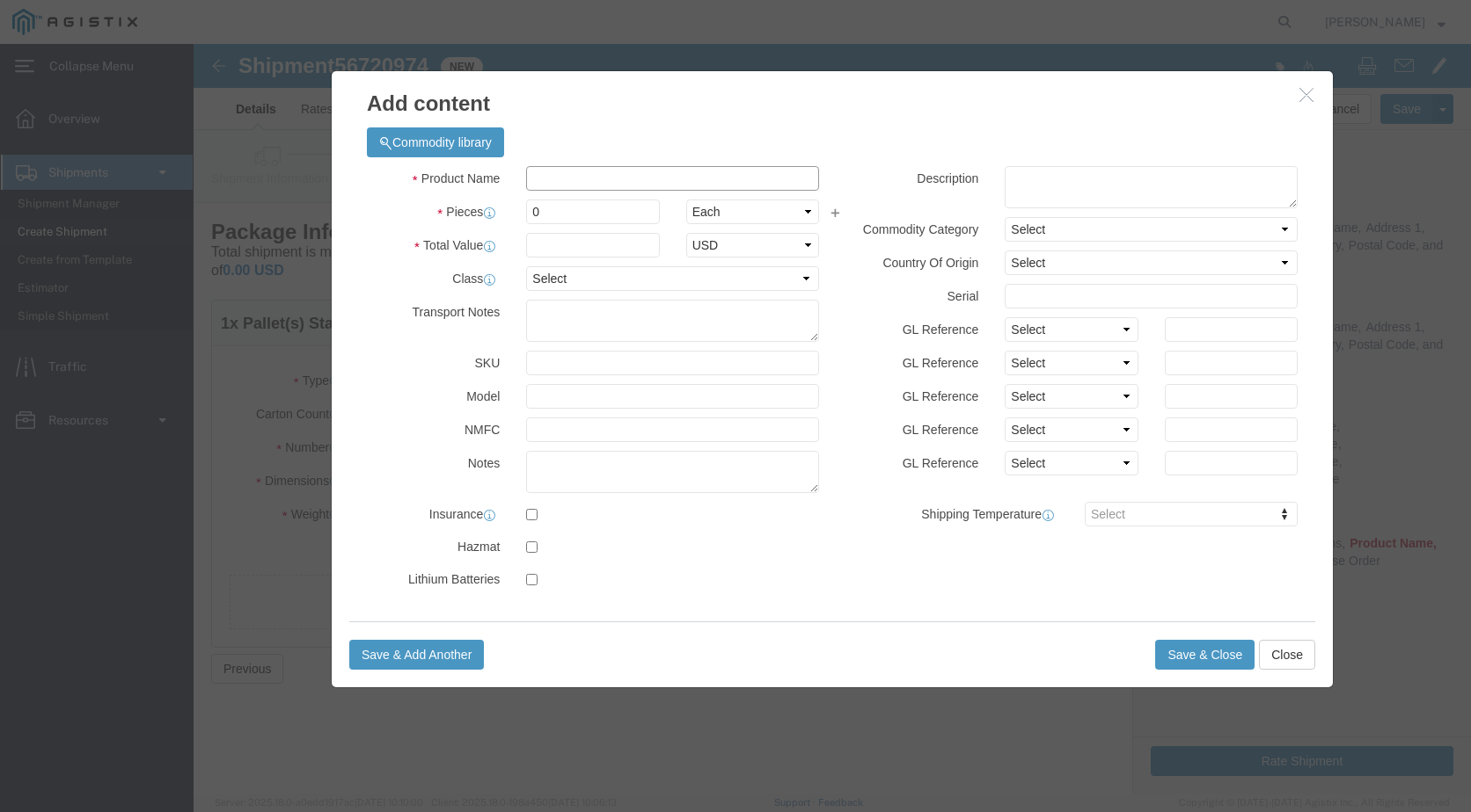
click input "text"
type input "DENSO GLASS OUTERWRAP"
click input "0"
type input "2"
click select "Select Bag Barrels 100Board Feet Bottle Box Blister Pack Carats Can Capsule Car…"
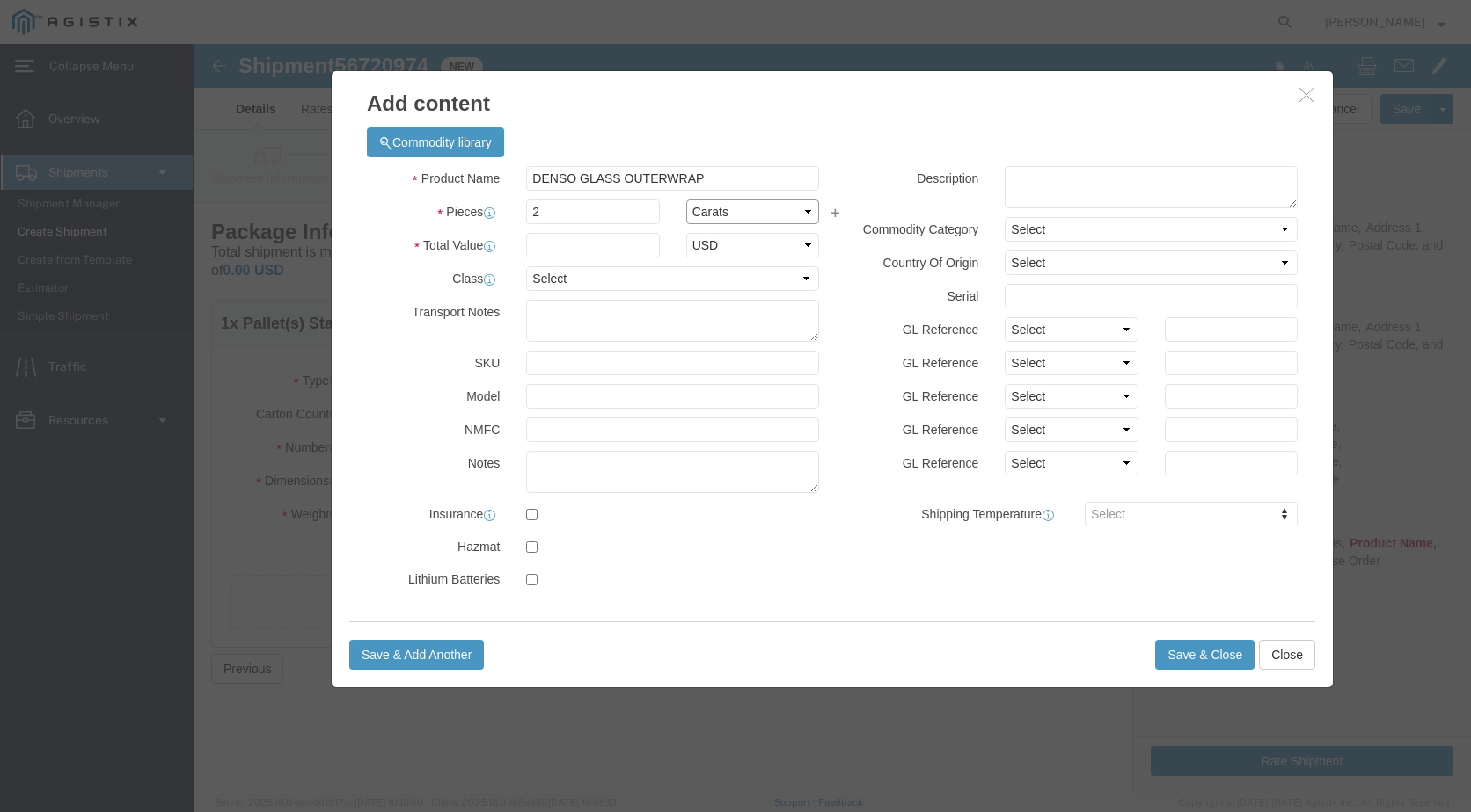
select select "CASE"
click select "Select Bag Barrels 100Board Feet Bottle Box Blister Pack Carats Can Capsule Car…"
click input "text"
type input "4915.60"
click select "Select 50 55 60 65 70 85 92.5 100 125 175 250 300 400"
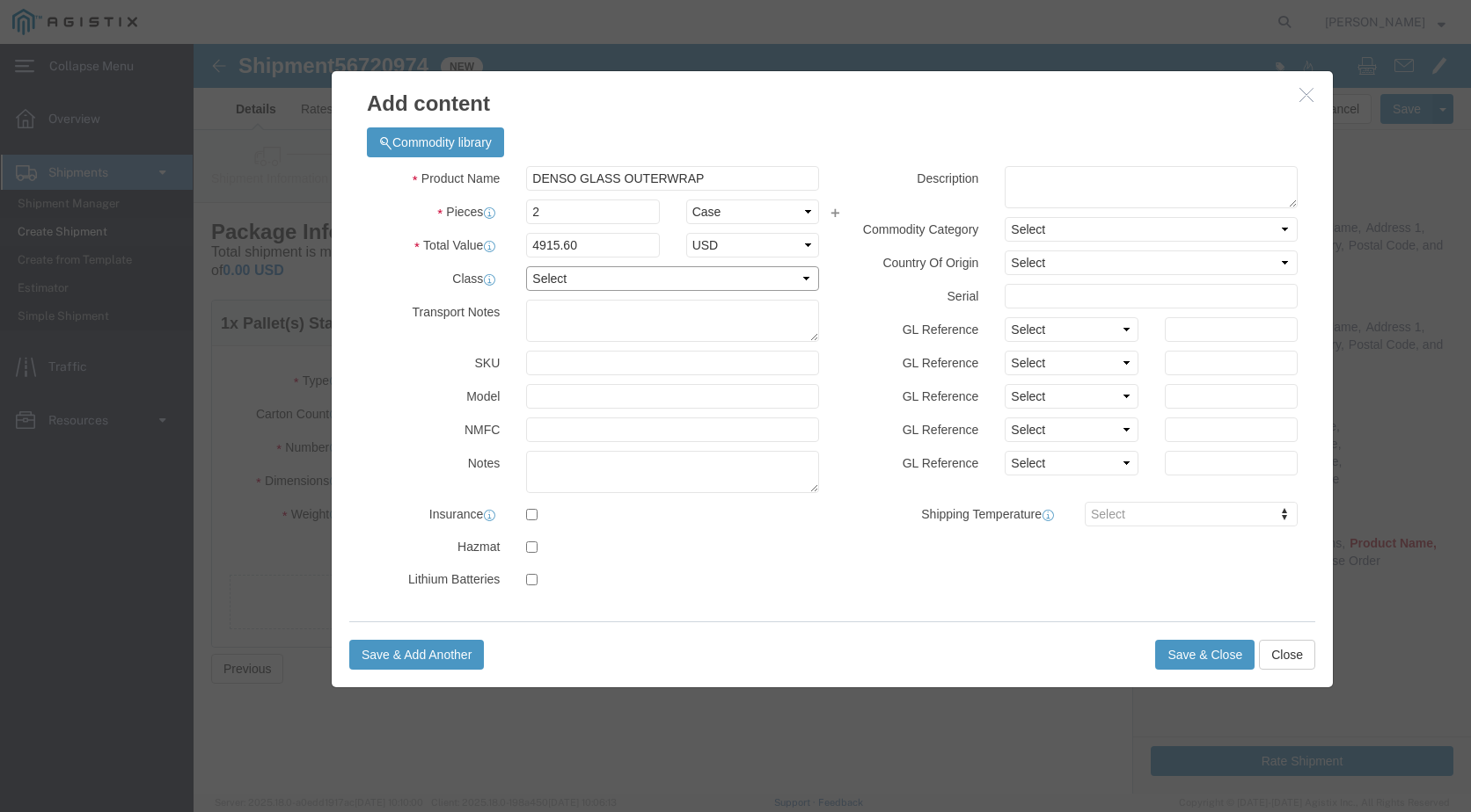
select select "55"
click select "Select 50 55 60 65 70 85 92.5 100 125 175 250 300 400"
click button "Save & Close"
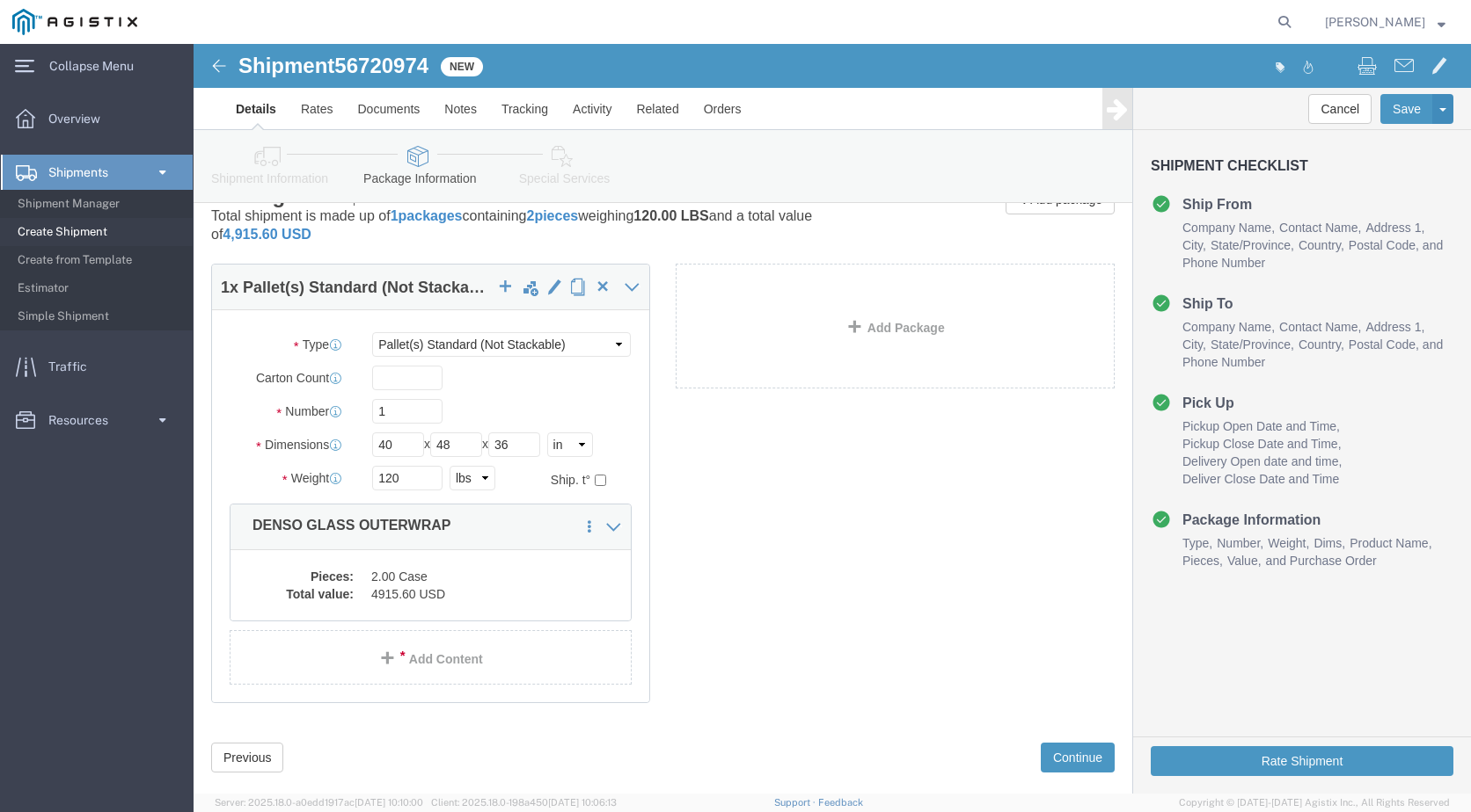
scroll to position [69, 0]
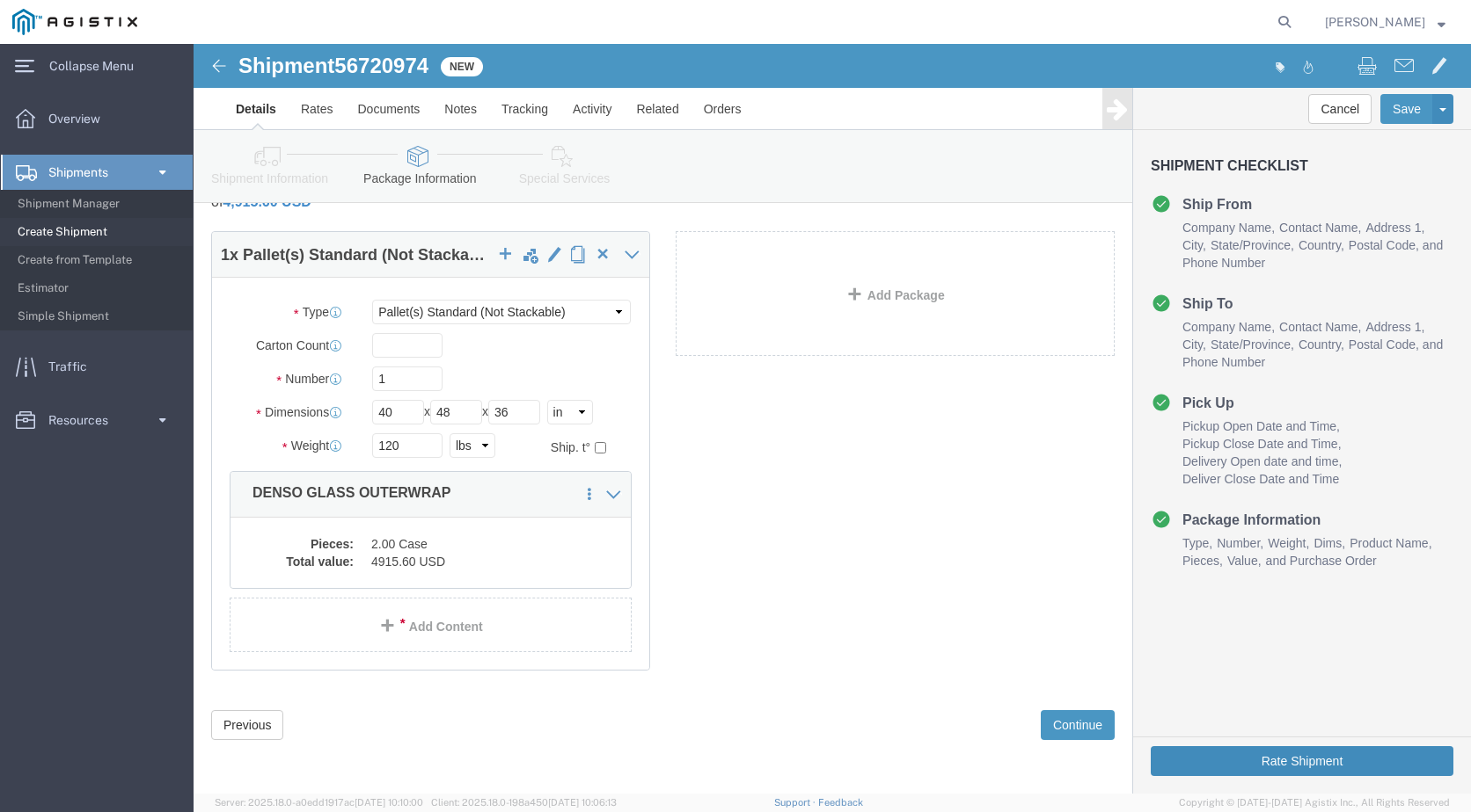
click button "Rate Shipment"
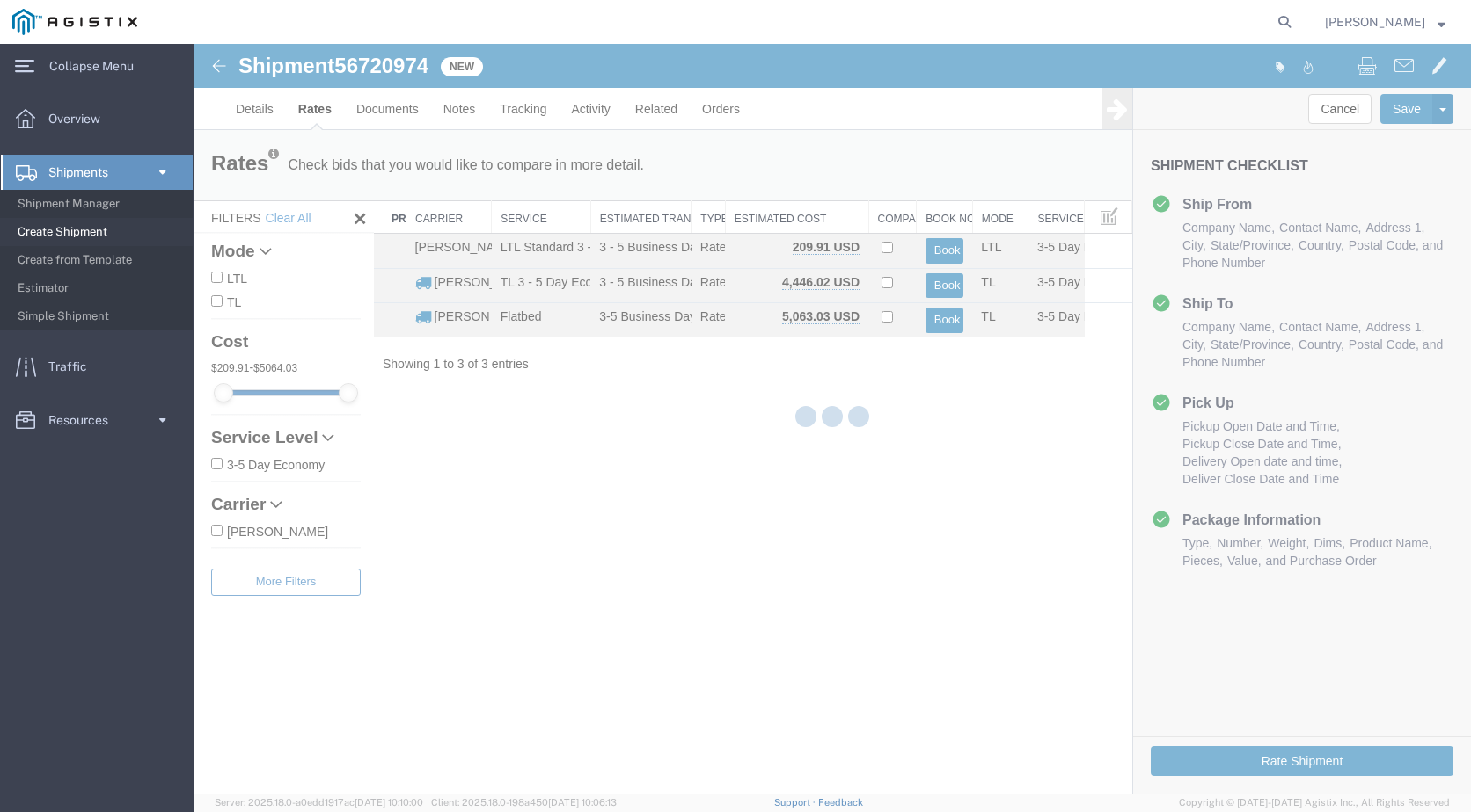
scroll to position [0, 0]
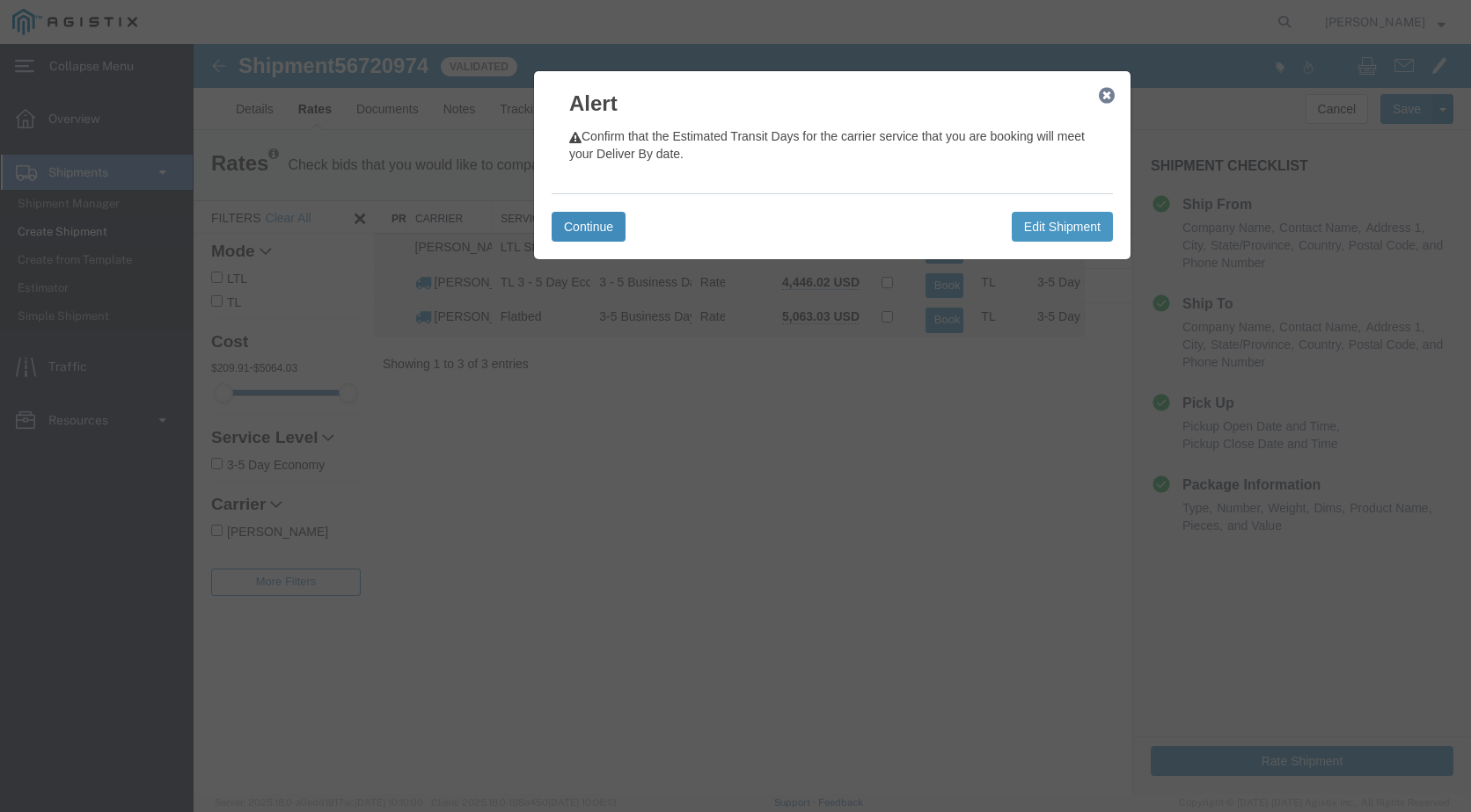
click at [600, 230] on button "Continue" at bounding box center [589, 227] width 74 height 30
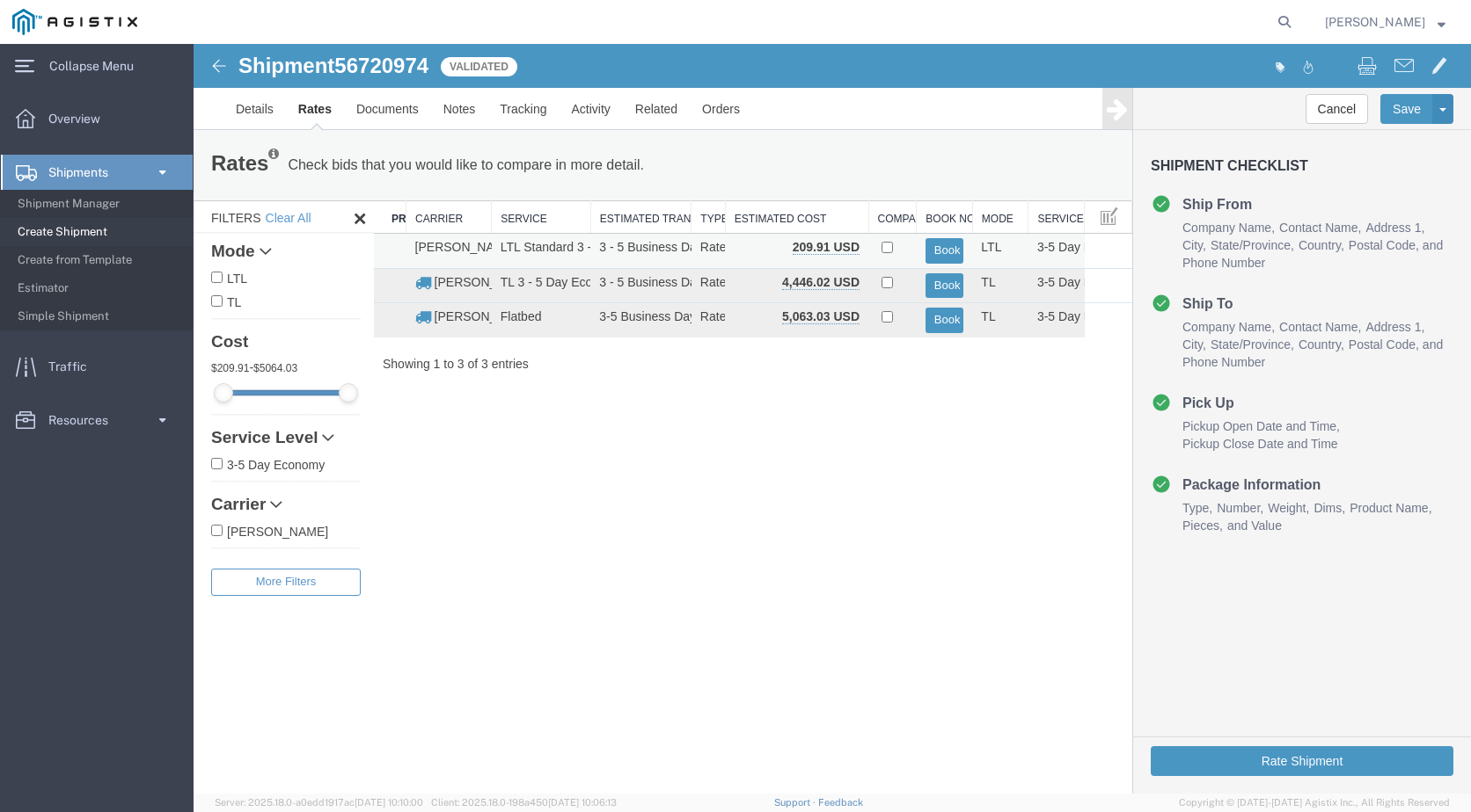
click at [564, 251] on td "LTL Standard 3 - 5 Day" at bounding box center [540, 251] width 99 height 35
click at [938, 248] on button "Book" at bounding box center [945, 250] width 39 height 25
